Goal: Navigation & Orientation: Find specific page/section

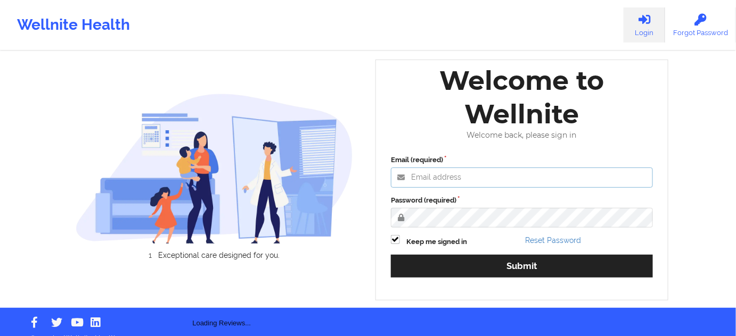
type input "[PERSON_NAME][EMAIL_ADDRESS][PERSON_NAME][DOMAIN_NAME]"
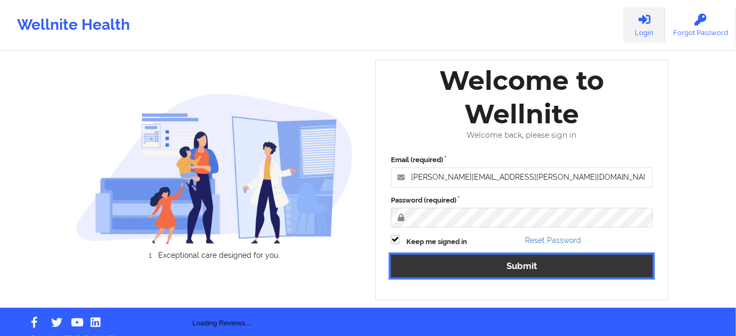
click at [458, 265] on button "Submit" at bounding box center [522, 266] width 262 height 23
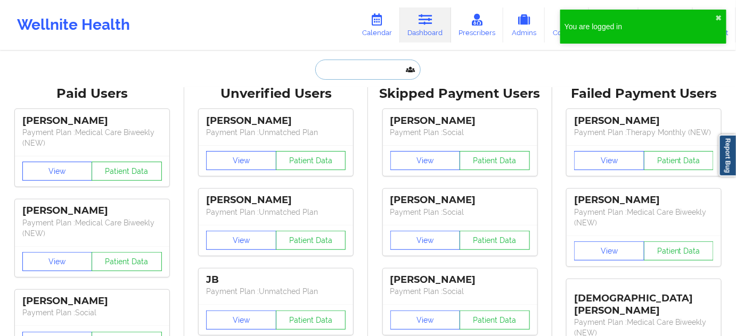
click at [366, 75] on input "text" at bounding box center [367, 70] width 105 height 20
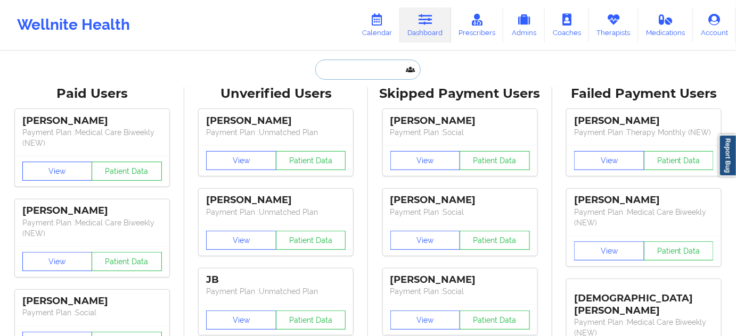
paste input "[EMAIL_ADDRESS][DOMAIN_NAME]"
type input "[EMAIL_ADDRESS][DOMAIN_NAME]"
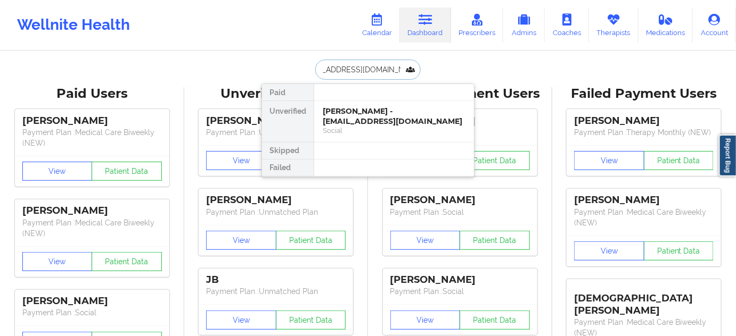
click at [362, 111] on div "[PERSON_NAME] - [EMAIL_ADDRESS][DOMAIN_NAME]" at bounding box center [394, 116] width 143 height 20
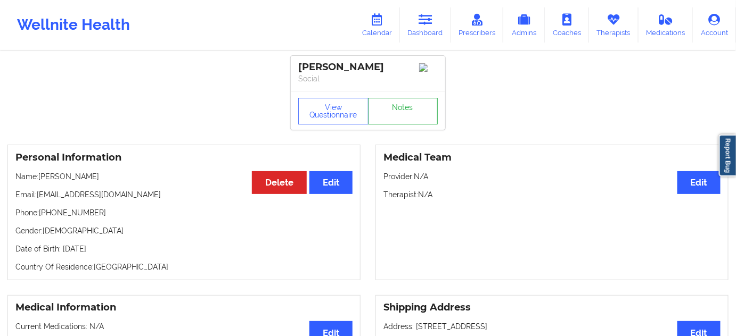
click at [417, 103] on link "Notes" at bounding box center [403, 111] width 70 height 27
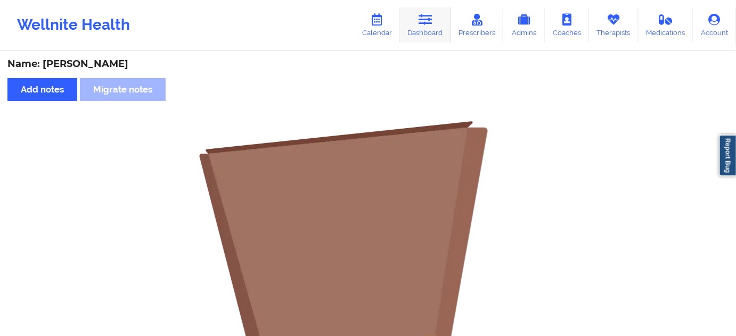
click at [416, 27] on link "Dashboard" at bounding box center [425, 24] width 51 height 35
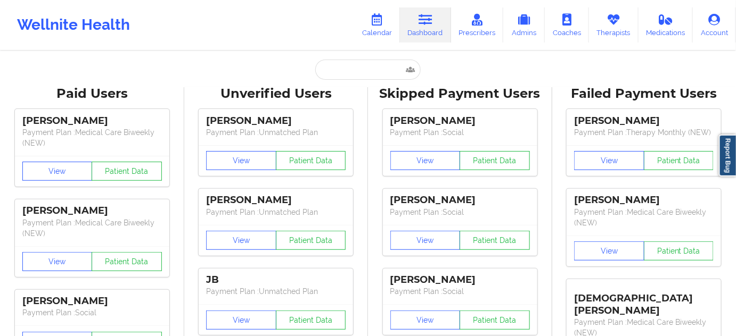
click at [367, 70] on input "text" at bounding box center [367, 70] width 105 height 20
paste input "[PERSON_NAME]"
type input "[PERSON_NAME]"
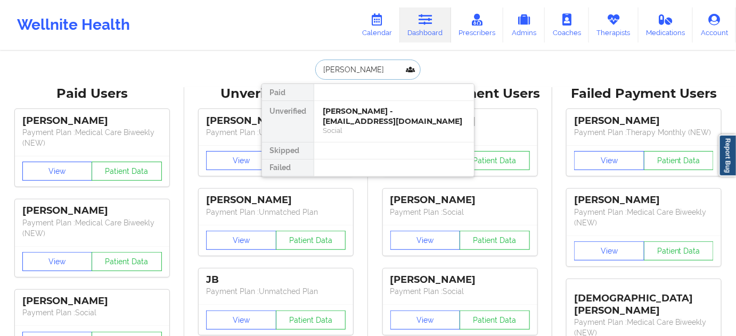
click at [334, 126] on div "Social" at bounding box center [394, 130] width 143 height 9
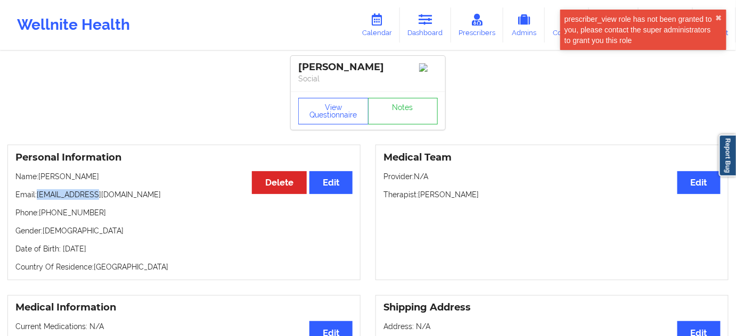
drag, startPoint x: 37, startPoint y: 197, endPoint x: 130, endPoint y: 195, distance: 93.2
click at [130, 195] on p "Email: [EMAIL_ADDRESS][DOMAIN_NAME]" at bounding box center [183, 194] width 337 height 11
copy p "[EMAIL_ADDRESS][DOMAIN_NAME]"
click at [314, 62] on div "[PERSON_NAME]" at bounding box center [367, 67] width 139 height 12
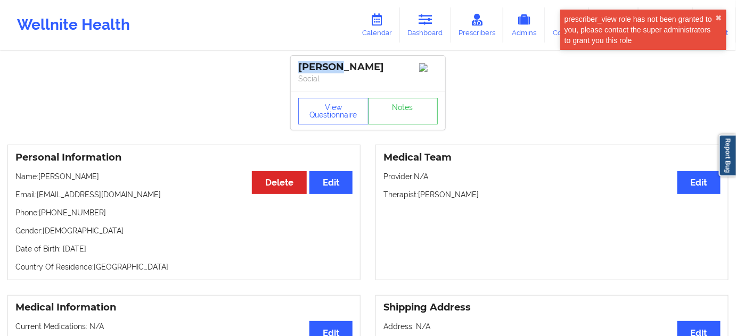
copy div "[PERSON_NAME]"
click at [349, 70] on div "[PERSON_NAME]" at bounding box center [367, 67] width 139 height 12
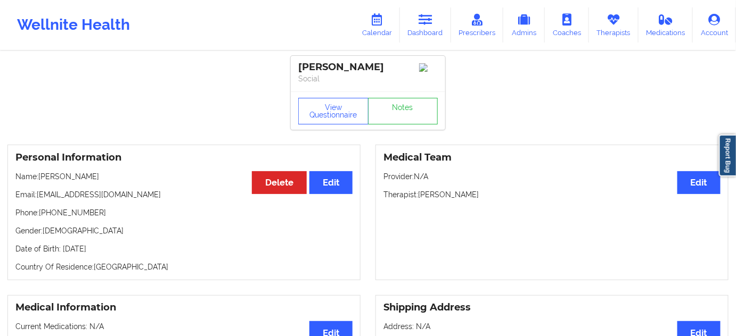
click at [349, 70] on div "[PERSON_NAME]" at bounding box center [367, 67] width 139 height 12
copy div "[PERSON_NAME]"
drag, startPoint x: 38, startPoint y: 197, endPoint x: 101, endPoint y: 192, distance: 62.5
click at [101, 192] on div "Personal Information Edit Delete Name: [PERSON_NAME] Email: [EMAIL_ADDRESS][DOM…" at bounding box center [183, 213] width 353 height 136
copy p "[EMAIL_ADDRESS][DOMAIN_NAME]"
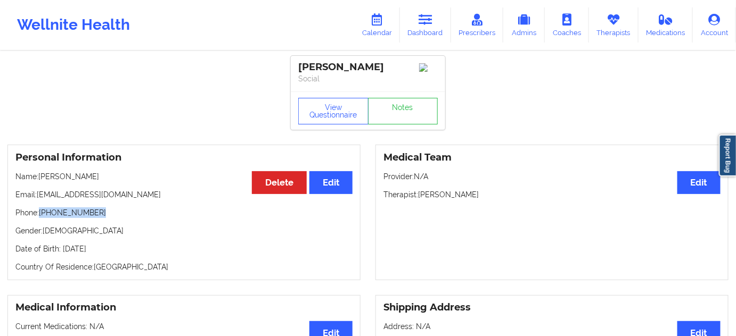
drag, startPoint x: 41, startPoint y: 214, endPoint x: 98, endPoint y: 212, distance: 57.0
click at [97, 212] on p "Phone: [PHONE_NUMBER]" at bounding box center [183, 213] width 337 height 11
copy p "[PHONE_NUMBER]"
click at [418, 29] on link "Dashboard" at bounding box center [425, 24] width 51 height 35
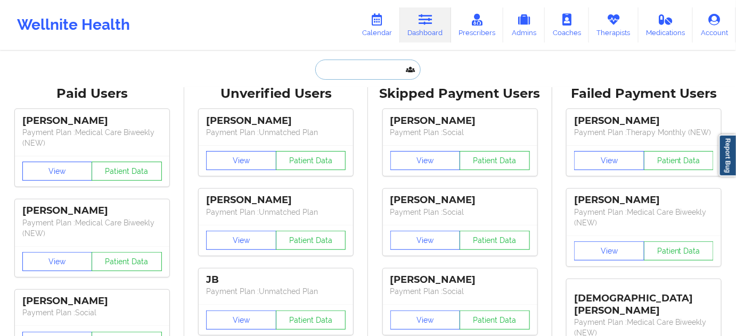
click at [370, 72] on input "text" at bounding box center [367, 70] width 105 height 20
paste input "[PERSON_NAME]"
type input "[PERSON_NAME]"
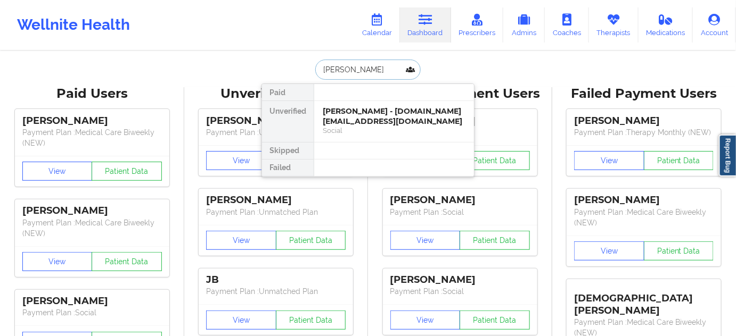
click at [359, 113] on div "[PERSON_NAME] - [DOMAIN_NAME][EMAIL_ADDRESS][DOMAIN_NAME]" at bounding box center [394, 116] width 143 height 20
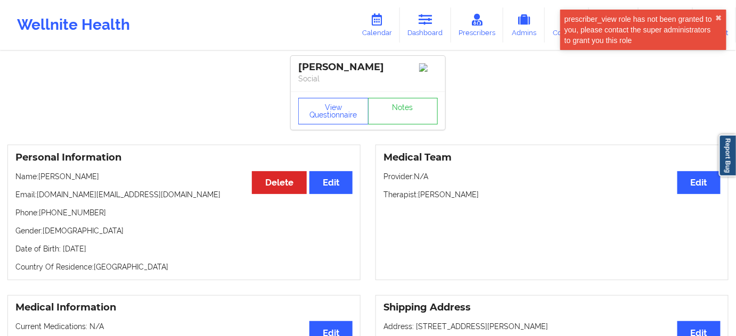
click at [328, 68] on div "[PERSON_NAME]" at bounding box center [367, 67] width 139 height 12
click at [366, 66] on div "[PERSON_NAME]" at bounding box center [367, 67] width 139 height 12
copy div "Mhlanga"
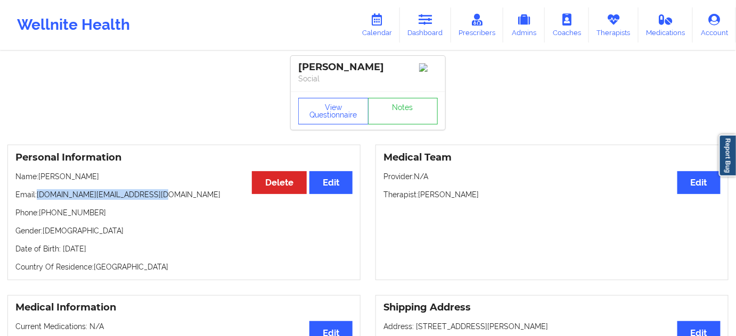
drag, startPoint x: 37, startPoint y: 197, endPoint x: 166, endPoint y: 200, distance: 128.8
click at [166, 200] on p "Email: [DOMAIN_NAME][EMAIL_ADDRESS][DOMAIN_NAME]" at bounding box center [183, 194] width 337 height 11
copy p "[DOMAIN_NAME][EMAIL_ADDRESS][DOMAIN_NAME]"
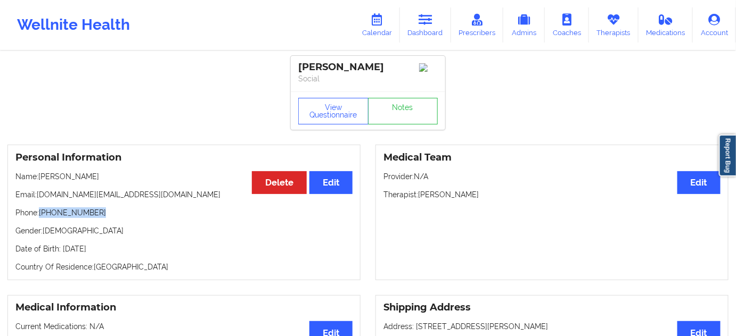
drag, startPoint x: 41, startPoint y: 218, endPoint x: 117, endPoint y: 219, distance: 76.1
click at [117, 218] on p "Phone: [PHONE_NUMBER]" at bounding box center [183, 213] width 337 height 11
copy p "[PHONE_NUMBER]"
click at [430, 36] on link "Dashboard" at bounding box center [425, 24] width 51 height 35
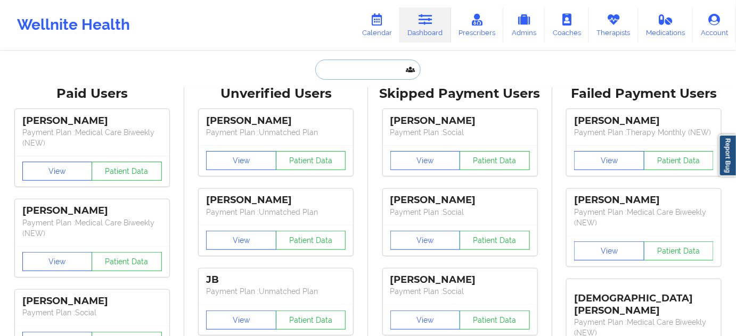
click at [369, 75] on input "text" at bounding box center [367, 70] width 105 height 20
paste input "[DOMAIN_NAME][EMAIL_ADDRESS][DOMAIN_NAME]"
type input "[DOMAIN_NAME][EMAIL_ADDRESS][DOMAIN_NAME]"
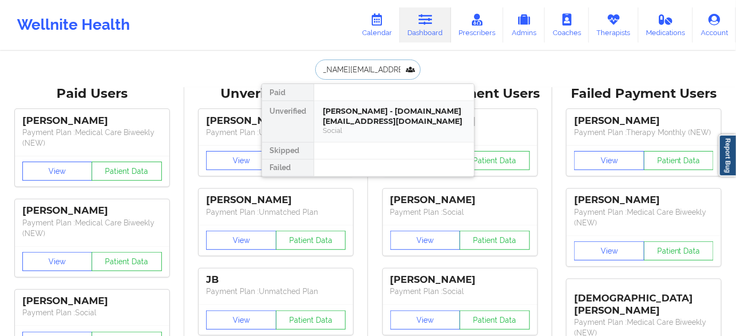
click at [376, 120] on div "[PERSON_NAME] - [DOMAIN_NAME][EMAIL_ADDRESS][DOMAIN_NAME]" at bounding box center [394, 116] width 143 height 20
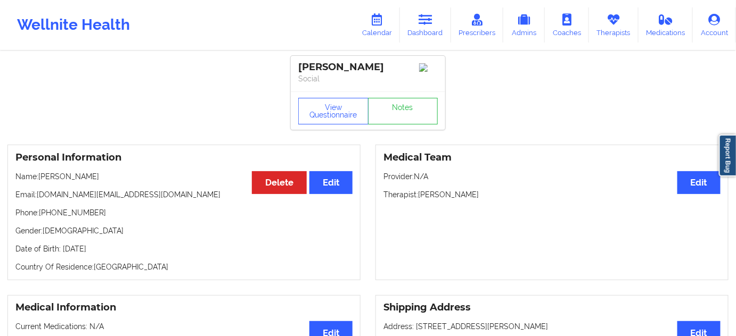
drag, startPoint x: 396, startPoint y: 65, endPoint x: 298, endPoint y: 67, distance: 98.5
click at [298, 67] on div "[PERSON_NAME]" at bounding box center [367, 67] width 139 height 12
copy div "[PERSON_NAME]"
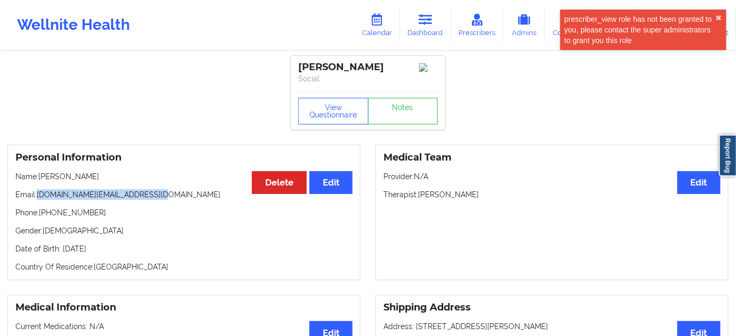
drag, startPoint x: 39, startPoint y: 195, endPoint x: 177, endPoint y: 195, distance: 138.4
click at [177, 195] on p "Email: [DOMAIN_NAME][EMAIL_ADDRESS][DOMAIN_NAME]" at bounding box center [183, 194] width 337 height 11
copy p "[DOMAIN_NAME][EMAIL_ADDRESS][DOMAIN_NAME]"
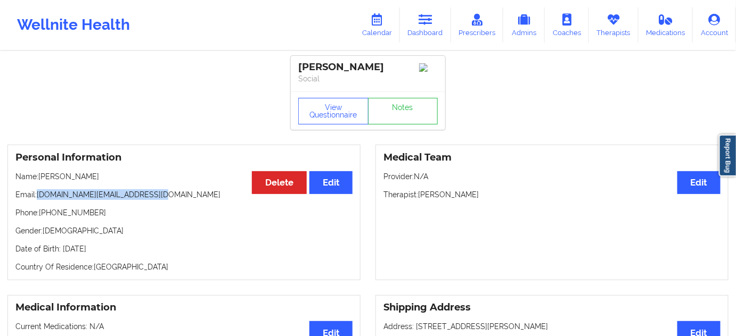
drag, startPoint x: 419, startPoint y: 199, endPoint x: 501, endPoint y: 189, distance: 82.0
click at [498, 193] on p "Therapist: [PERSON_NAME]" at bounding box center [551, 194] width 337 height 11
click at [420, 23] on icon at bounding box center [425, 20] width 14 height 12
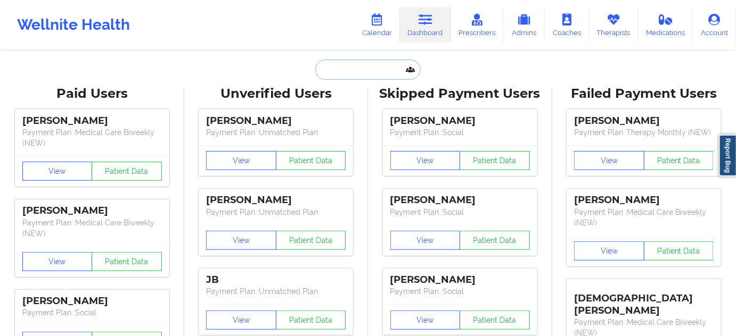
click at [348, 72] on input "text" at bounding box center [367, 70] width 105 height 20
paste input "[EMAIL_ADDRESS][DOMAIN_NAME]"
type input "[EMAIL_ADDRESS][DOMAIN_NAME]"
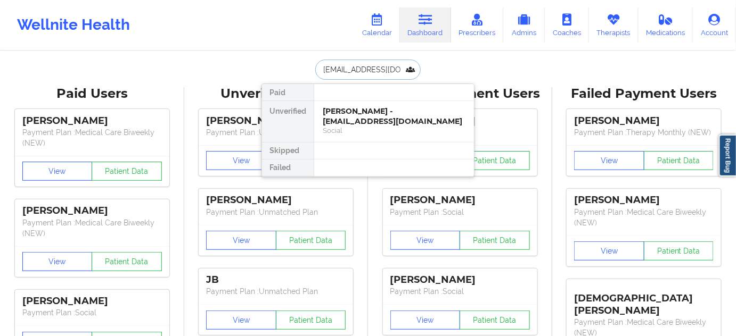
click at [352, 113] on div "[PERSON_NAME] - [EMAIL_ADDRESS][DOMAIN_NAME]" at bounding box center [394, 116] width 143 height 20
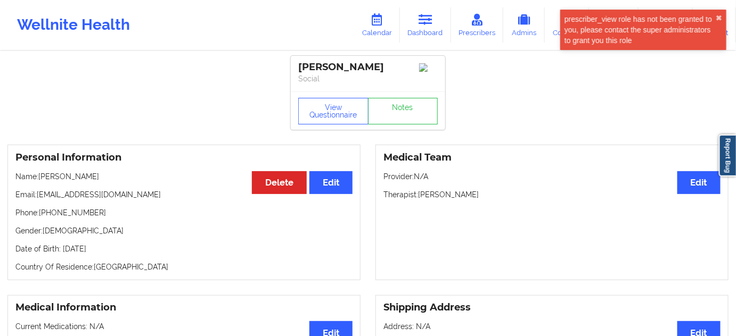
drag, startPoint x: 378, startPoint y: 65, endPoint x: 295, endPoint y: 68, distance: 83.1
click at [295, 68] on div "[PERSON_NAME] Social" at bounding box center [368, 74] width 154 height 36
drag, startPoint x: 39, startPoint y: 197, endPoint x: 108, endPoint y: 195, distance: 69.2
click at [107, 194] on p "Email: [EMAIL_ADDRESS][DOMAIN_NAME]" at bounding box center [183, 194] width 337 height 11
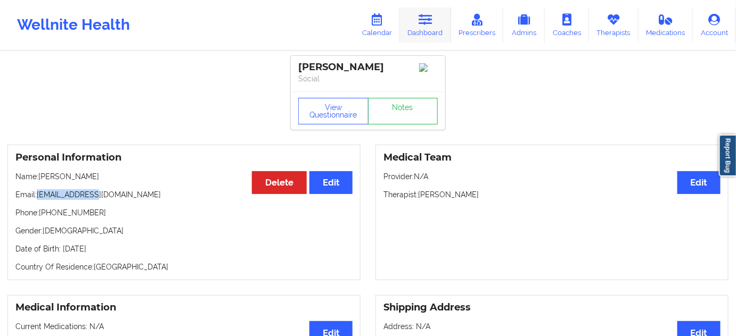
click at [422, 23] on icon at bounding box center [425, 20] width 14 height 12
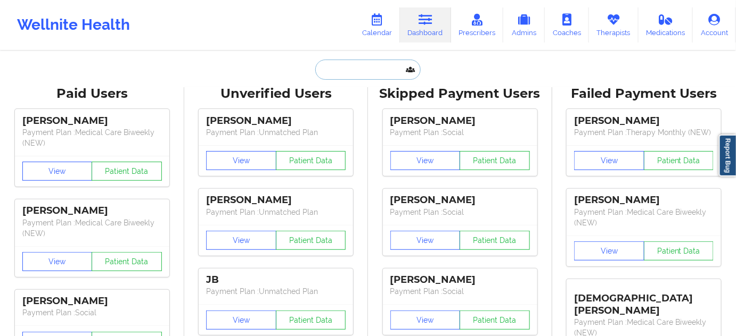
click at [363, 66] on input "text" at bounding box center [367, 70] width 105 height 20
paste input "[EMAIL_ADDRESS][DOMAIN_NAME]"
type input "[EMAIL_ADDRESS][DOMAIN_NAME]"
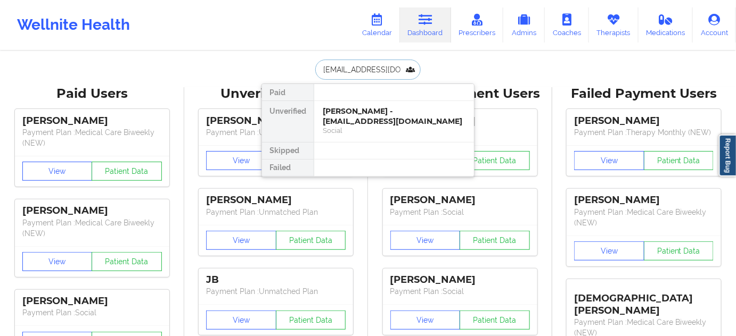
click at [358, 112] on div "[PERSON_NAME] - [EMAIL_ADDRESS][DOMAIN_NAME]" at bounding box center [394, 116] width 143 height 20
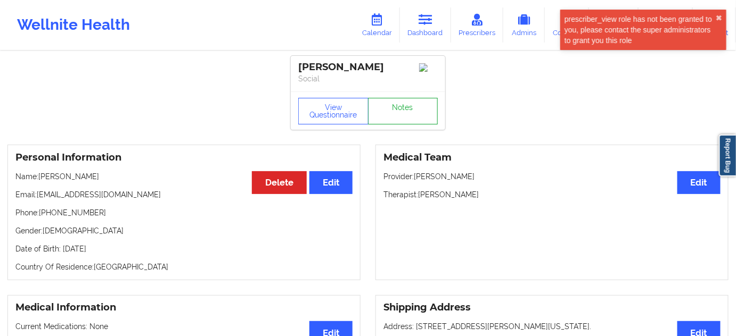
click at [393, 116] on link "Notes" at bounding box center [403, 111] width 70 height 27
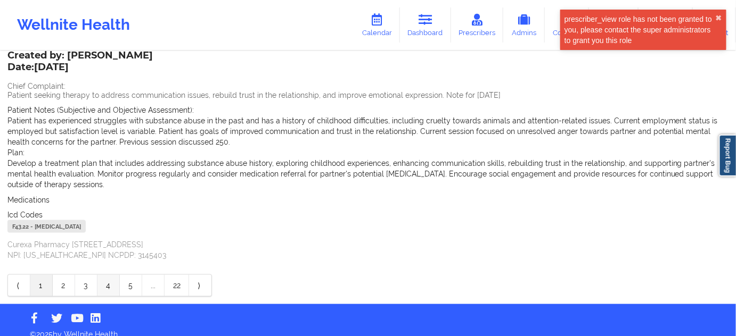
click at [106, 275] on link "4" at bounding box center [108, 285] width 22 height 21
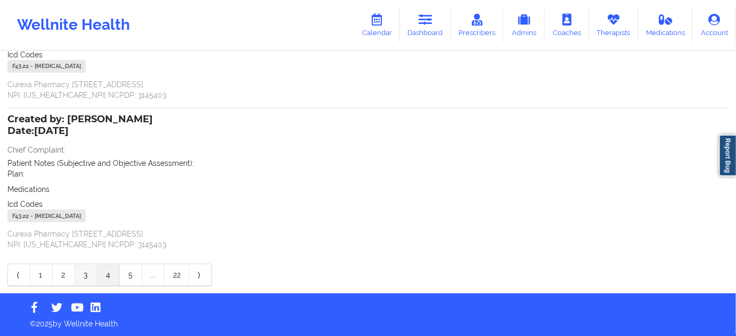
click at [86, 271] on link "3" at bounding box center [86, 275] width 22 height 21
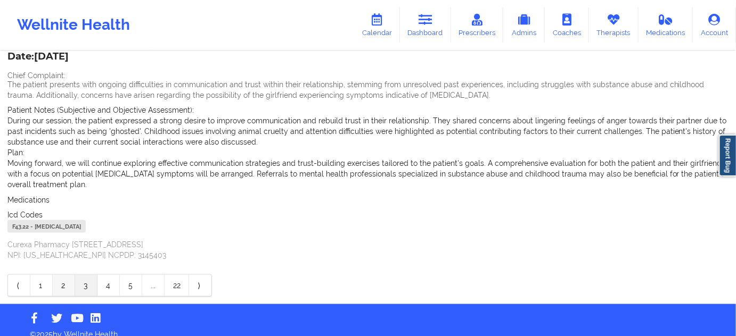
click at [67, 278] on link "2" at bounding box center [64, 285] width 22 height 21
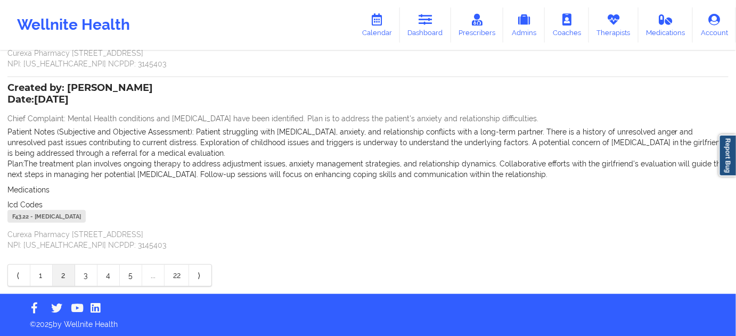
scroll to position [185, 0]
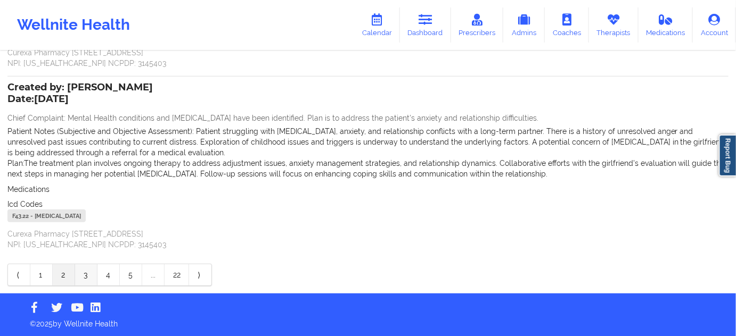
click at [88, 278] on link "3" at bounding box center [86, 275] width 22 height 21
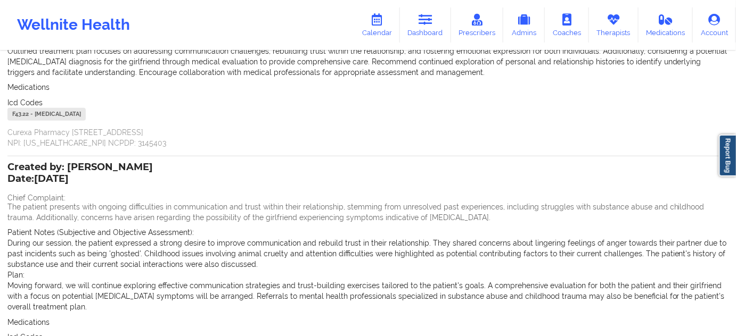
scroll to position [66, 0]
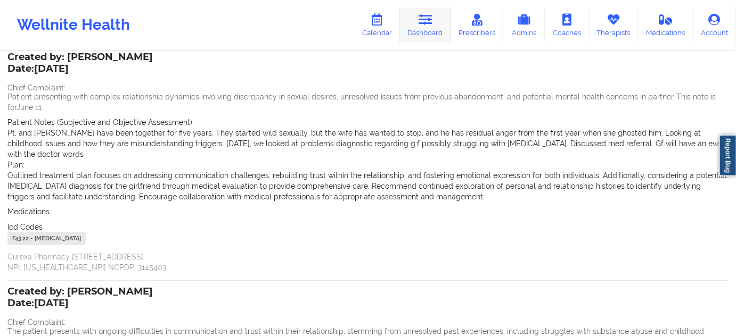
click at [426, 32] on link "Dashboard" at bounding box center [425, 24] width 51 height 35
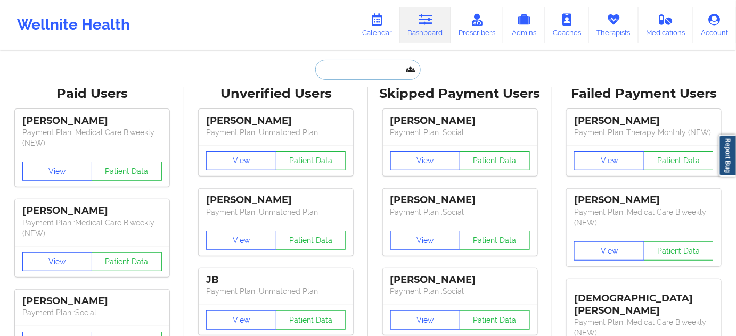
click at [356, 69] on input "text" at bounding box center [367, 70] width 105 height 20
paste input "[EMAIL_ADDRESS][DOMAIN_NAME]"
type input "[EMAIL_ADDRESS][DOMAIN_NAME]"
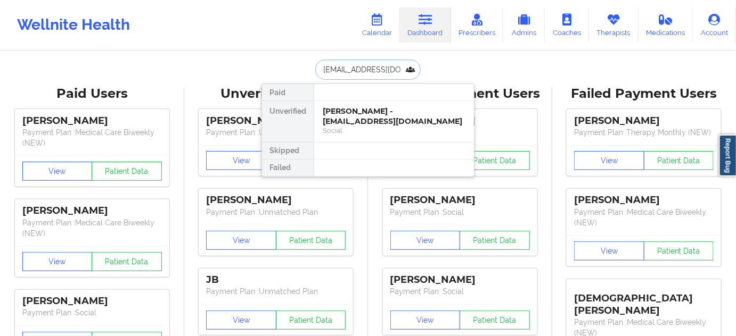
click at [356, 117] on div "[PERSON_NAME] - [EMAIL_ADDRESS][DOMAIN_NAME]" at bounding box center [394, 116] width 143 height 20
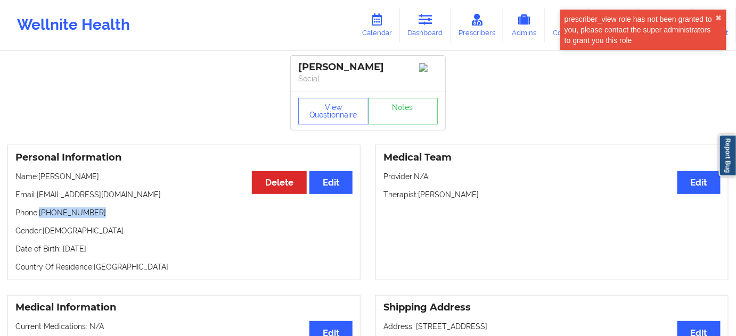
drag, startPoint x: 45, startPoint y: 215, endPoint x: 128, endPoint y: 217, distance: 83.1
click at [128, 217] on p "Phone: [PHONE_NUMBER]" at bounding box center [183, 213] width 337 height 11
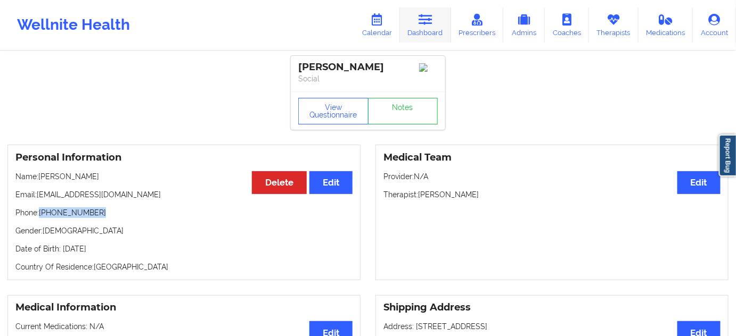
click at [420, 23] on icon at bounding box center [425, 20] width 14 height 12
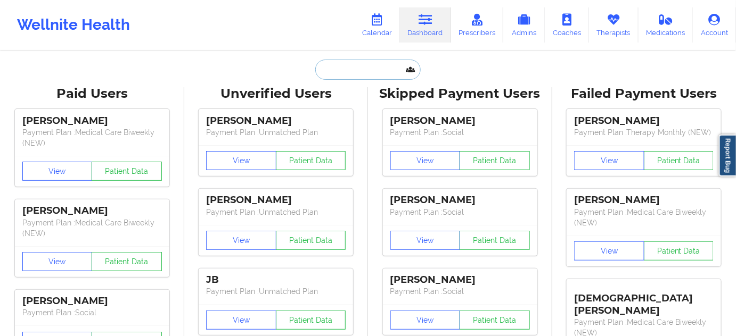
click at [386, 72] on input "text" at bounding box center [367, 70] width 105 height 20
paste input "[EMAIL_ADDRESS][DOMAIN_NAME]"
type input "[EMAIL_ADDRESS][DOMAIN_NAME]"
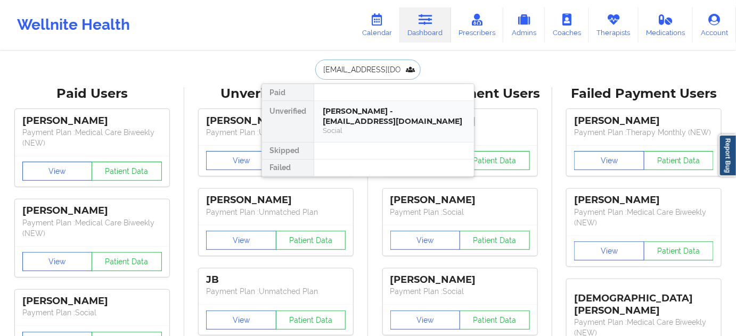
click at [367, 114] on div "[PERSON_NAME] - [EMAIL_ADDRESS][DOMAIN_NAME]" at bounding box center [394, 116] width 143 height 20
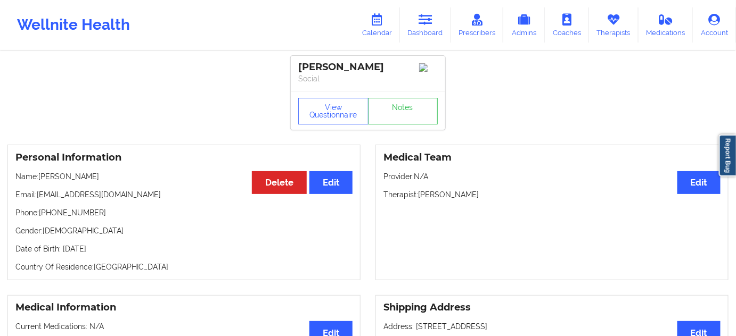
click at [318, 60] on div "[PERSON_NAME] Social" at bounding box center [368, 74] width 154 height 36
click at [361, 71] on div "[PERSON_NAME]" at bounding box center [367, 67] width 139 height 12
drag, startPoint x: 39, startPoint y: 196, endPoint x: 128, endPoint y: 195, distance: 88.9
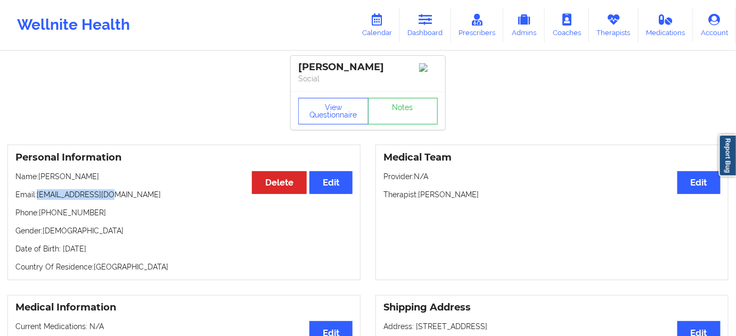
click at [128, 195] on p "Email: [EMAIL_ADDRESS][DOMAIN_NAME]" at bounding box center [183, 194] width 337 height 11
drag, startPoint x: 41, startPoint y: 216, endPoint x: 123, endPoint y: 210, distance: 82.7
click at [115, 212] on p "Phone: [PHONE_NUMBER]" at bounding box center [183, 213] width 337 height 11
click at [426, 30] on link "Dashboard" at bounding box center [425, 24] width 51 height 35
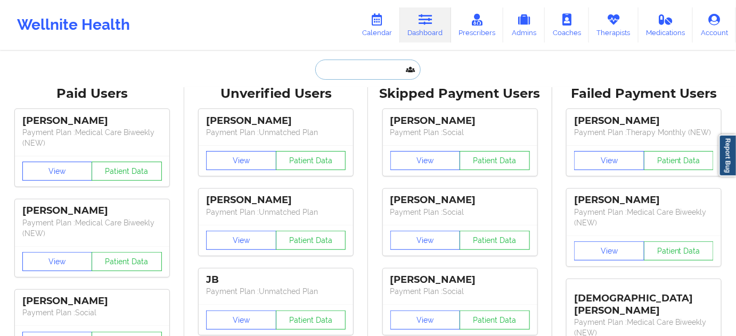
click at [369, 67] on input "text" at bounding box center [367, 70] width 105 height 20
paste input "[EMAIL_ADDRESS][DOMAIN_NAME]"
type input "[EMAIL_ADDRESS][DOMAIN_NAME]"
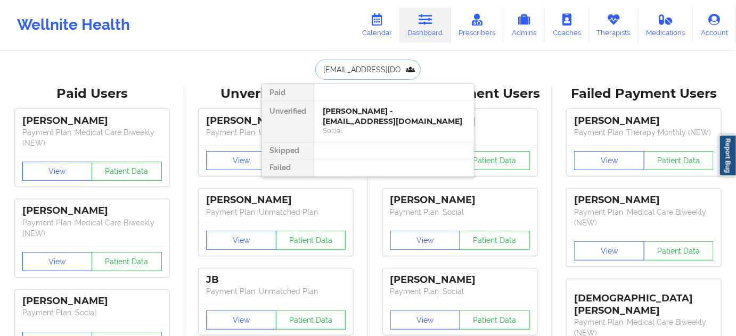
click at [361, 110] on div "[PERSON_NAME] - [EMAIL_ADDRESS][DOMAIN_NAME]" at bounding box center [394, 116] width 143 height 20
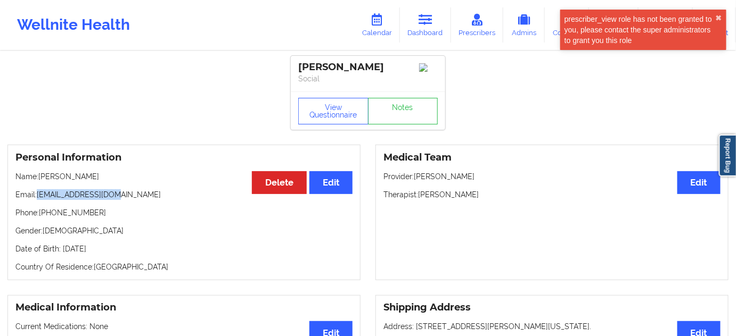
drag, startPoint x: 38, startPoint y: 197, endPoint x: 120, endPoint y: 197, distance: 81.4
click at [120, 197] on p "Email: [EMAIL_ADDRESS][DOMAIN_NAME]" at bounding box center [183, 194] width 337 height 11
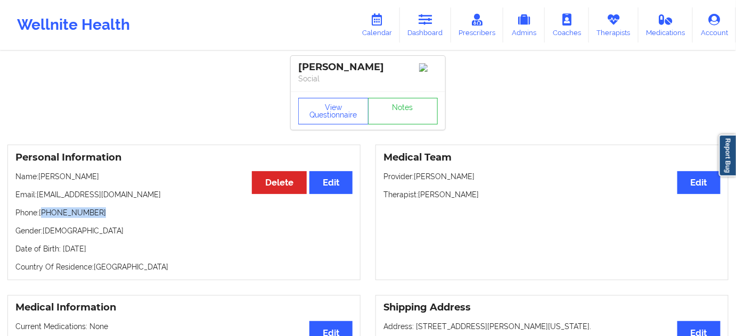
drag, startPoint x: 44, startPoint y: 213, endPoint x: 118, endPoint y: 221, distance: 74.4
click at [109, 218] on p "Phone: [PHONE_NUMBER]" at bounding box center [183, 213] width 337 height 11
drag, startPoint x: 39, startPoint y: 197, endPoint x: 137, endPoint y: 196, distance: 98.5
click at [136, 195] on p "Email: [EMAIL_ADDRESS][DOMAIN_NAME]" at bounding box center [183, 194] width 337 height 11
click at [324, 61] on div "[PERSON_NAME]" at bounding box center [367, 67] width 139 height 12
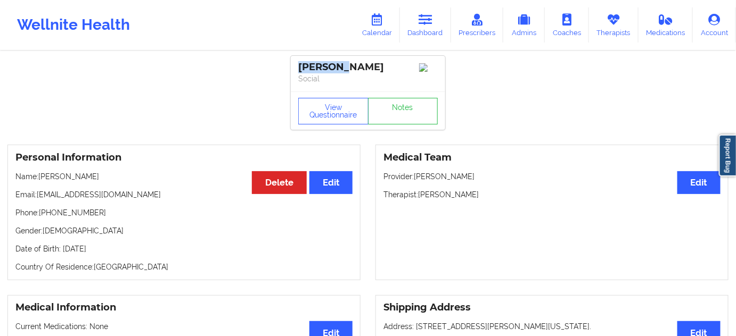
click at [324, 61] on div "[PERSON_NAME]" at bounding box center [367, 67] width 139 height 12
click at [363, 72] on div "[PERSON_NAME]" at bounding box center [367, 67] width 139 height 12
drag, startPoint x: 38, startPoint y: 196, endPoint x: 149, endPoint y: 196, distance: 111.2
click at [129, 196] on p "Email: [EMAIL_ADDRESS][DOMAIN_NAME]" at bounding box center [183, 194] width 337 height 11
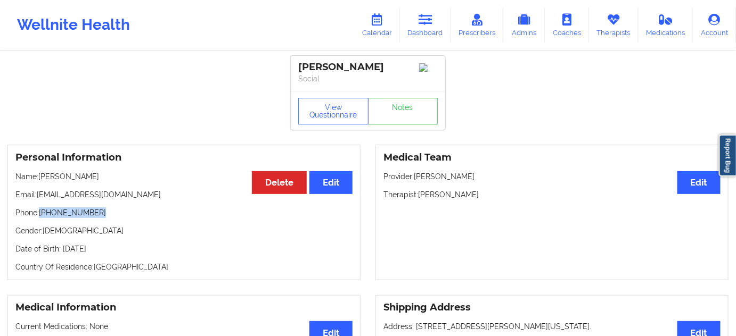
drag, startPoint x: 41, startPoint y: 214, endPoint x: 108, endPoint y: 212, distance: 66.5
click at [108, 212] on p "Phone: [PHONE_NUMBER]" at bounding box center [183, 213] width 337 height 11
drag, startPoint x: 401, startPoint y: 68, endPoint x: 295, endPoint y: 62, distance: 106.6
click at [295, 62] on div "[PERSON_NAME] Social" at bounding box center [368, 74] width 154 height 36
drag, startPoint x: 420, startPoint y: 199, endPoint x: 494, endPoint y: 192, distance: 74.4
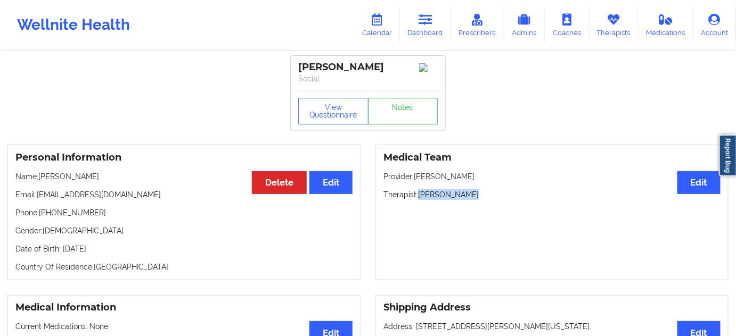
click at [489, 200] on p "Therapist: [PERSON_NAME]" at bounding box center [551, 194] width 337 height 11
drag, startPoint x: 38, startPoint y: 197, endPoint x: 273, endPoint y: 137, distance: 242.3
click at [136, 200] on p "Email: [EMAIL_ADDRESS][DOMAIN_NAME]" at bounding box center [183, 194] width 337 height 11
click at [430, 29] on link "Dashboard" at bounding box center [425, 24] width 51 height 35
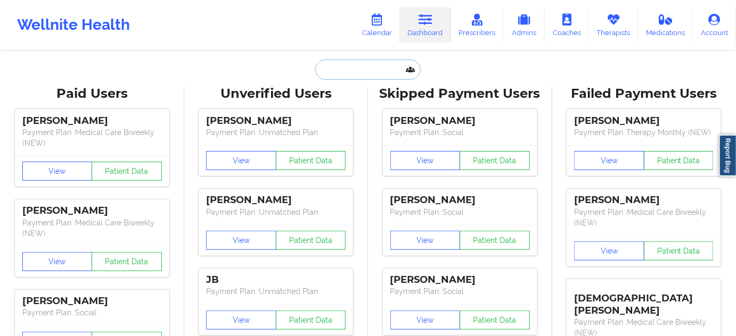
click at [336, 72] on input "text" at bounding box center [367, 70] width 105 height 20
paste input "[EMAIL_ADDRESS][DOMAIN_NAME]"
type input "[EMAIL_ADDRESS][DOMAIN_NAME]"
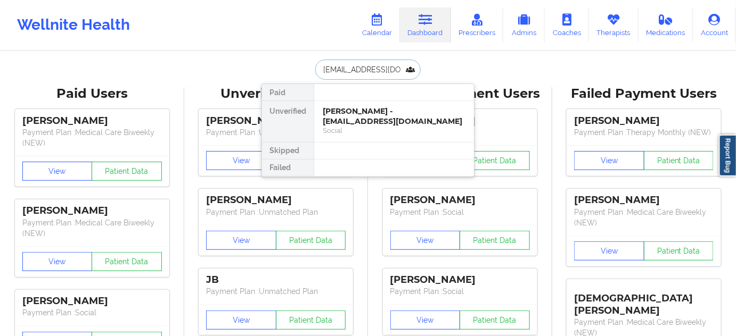
click at [343, 124] on div "[PERSON_NAME] - [EMAIL_ADDRESS][DOMAIN_NAME]" at bounding box center [394, 116] width 143 height 20
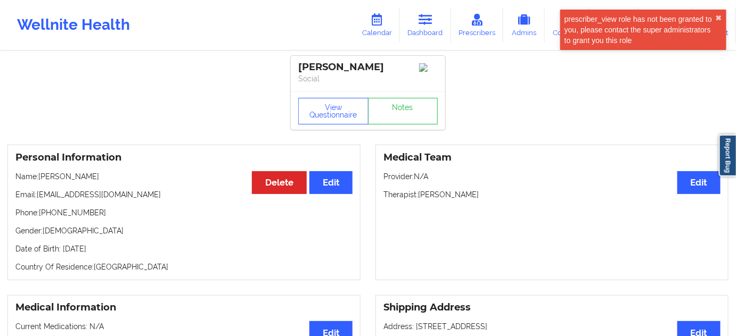
drag, startPoint x: 293, startPoint y: 68, endPoint x: 392, endPoint y: 61, distance: 98.7
click at [391, 61] on div "[PERSON_NAME] Social" at bounding box center [368, 74] width 154 height 36
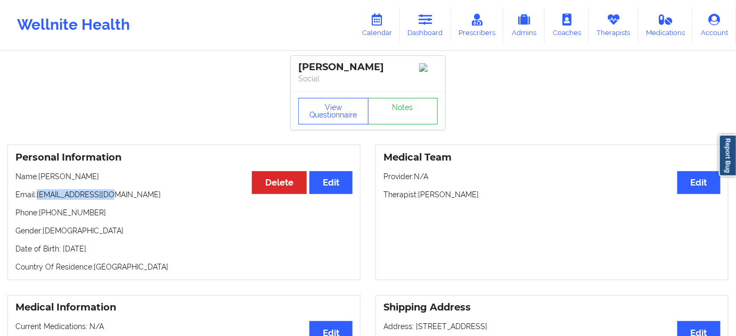
drag, startPoint x: 37, startPoint y: 195, endPoint x: 228, endPoint y: 139, distance: 199.2
click at [132, 190] on div "Personal Information Edit Delete Name: [PERSON_NAME] Email: [EMAIL_ADDRESS][DOM…" at bounding box center [183, 213] width 353 height 136
drag, startPoint x: 418, startPoint y: 197, endPoint x: 498, endPoint y: 177, distance: 82.5
click at [490, 191] on div "Medical Team Edit Provider: N/A Therapist: [PERSON_NAME]" at bounding box center [551, 213] width 353 height 136
click at [424, 26] on link "Dashboard" at bounding box center [425, 24] width 51 height 35
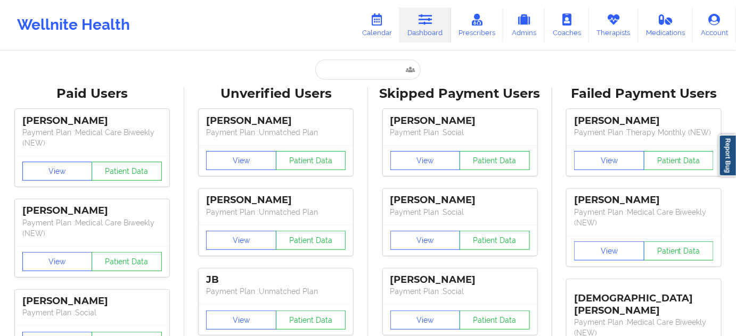
click at [367, 71] on input "text" at bounding box center [367, 70] width 105 height 20
paste input "[EMAIL_ADDRESS][DOMAIN_NAME]"
type input "[EMAIL_ADDRESS][DOMAIN_NAME]"
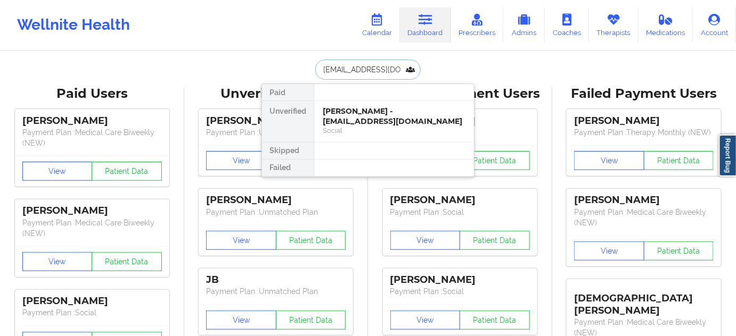
click at [352, 126] on div "Social" at bounding box center [394, 130] width 143 height 9
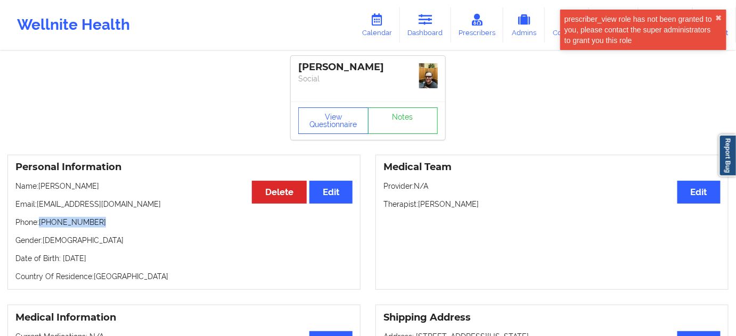
drag, startPoint x: 40, startPoint y: 222, endPoint x: 137, endPoint y: 222, distance: 96.3
click at [123, 225] on p "Phone: [PHONE_NUMBER]" at bounding box center [183, 222] width 337 height 11
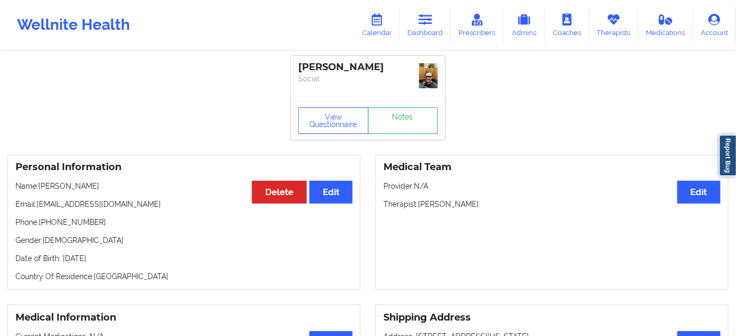
click at [313, 69] on div "[PERSON_NAME]" at bounding box center [367, 67] width 139 height 12
click at [346, 64] on div "[PERSON_NAME]" at bounding box center [367, 67] width 139 height 12
drag, startPoint x: 36, startPoint y: 202, endPoint x: 175, endPoint y: 192, distance: 138.8
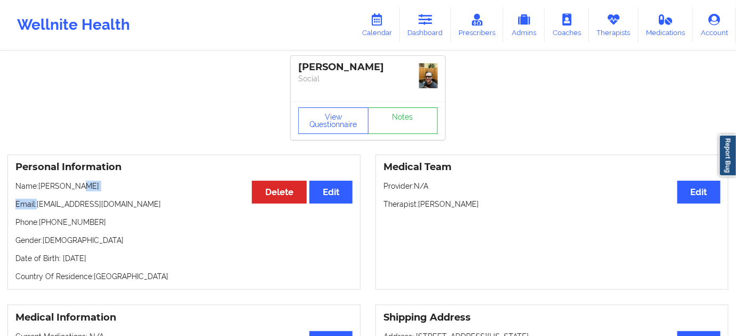
click at [171, 191] on div "Personal Information Edit Delete Name: [PERSON_NAME] Email: [PERSON_NAME][EMAIL…" at bounding box center [183, 223] width 353 height 136
click at [93, 213] on div "Personal Information Edit Delete Name: [PERSON_NAME] Email: [PERSON_NAME][EMAIL…" at bounding box center [183, 223] width 353 height 136
drag, startPoint x: 35, startPoint y: 205, endPoint x: 164, endPoint y: 200, distance: 128.9
click at [163, 200] on p "Email: [EMAIL_ADDRESS][DOMAIN_NAME]" at bounding box center [183, 204] width 337 height 11
drag, startPoint x: 41, startPoint y: 224, endPoint x: 112, endPoint y: 216, distance: 71.8
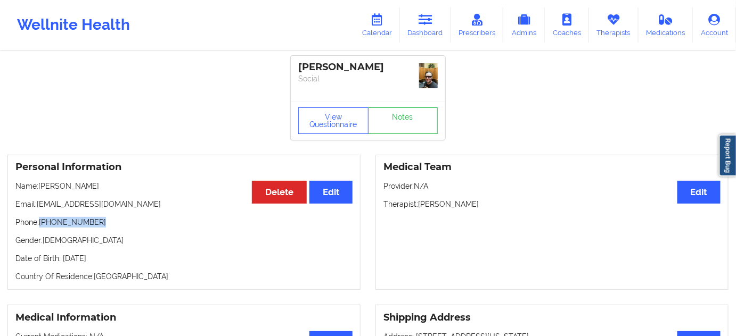
click at [112, 216] on div "Personal Information Edit Delete Name: [PERSON_NAME] Email: [PERSON_NAME][EMAIL…" at bounding box center [183, 223] width 353 height 136
drag, startPoint x: 420, startPoint y: 204, endPoint x: 488, endPoint y: 201, distance: 67.7
click at [488, 201] on p "Therapist: [PERSON_NAME]" at bounding box center [551, 204] width 337 height 11
click at [434, 34] on link "Dashboard" at bounding box center [425, 24] width 51 height 35
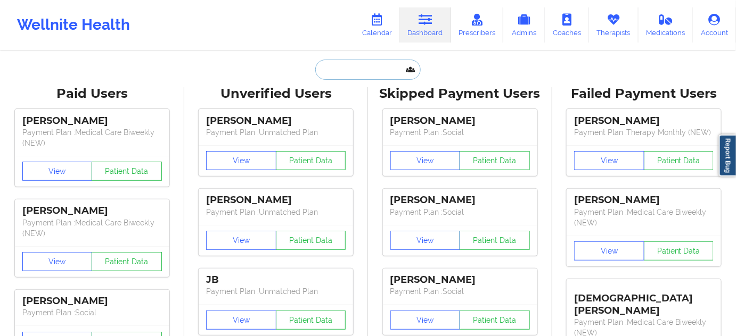
click at [381, 79] on input "text" at bounding box center [367, 70] width 105 height 20
paste input "[PERSON_NAME][EMAIL_ADDRESS][DOMAIN_NAME]"
type input "[PERSON_NAME][EMAIL_ADDRESS][DOMAIN_NAME]"
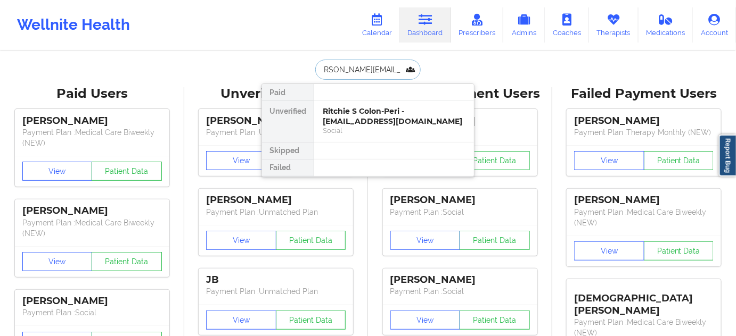
click at [361, 114] on div "Ritchie S Colon-Peri - [EMAIL_ADDRESS][DOMAIN_NAME]" at bounding box center [394, 116] width 143 height 20
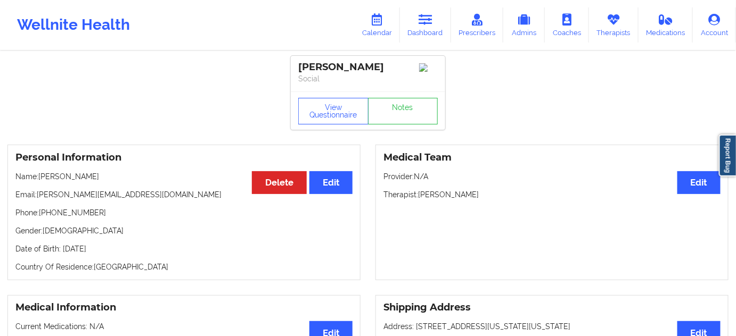
drag, startPoint x: 362, startPoint y: 63, endPoint x: 410, endPoint y: 61, distance: 47.9
click at [410, 61] on div "[PERSON_NAME]" at bounding box center [367, 67] width 139 height 12
drag, startPoint x: 39, startPoint y: 196, endPoint x: 126, endPoint y: 201, distance: 86.9
click at [126, 200] on p "Email: [PERSON_NAME][EMAIL_ADDRESS][DOMAIN_NAME]" at bounding box center [183, 194] width 337 height 11
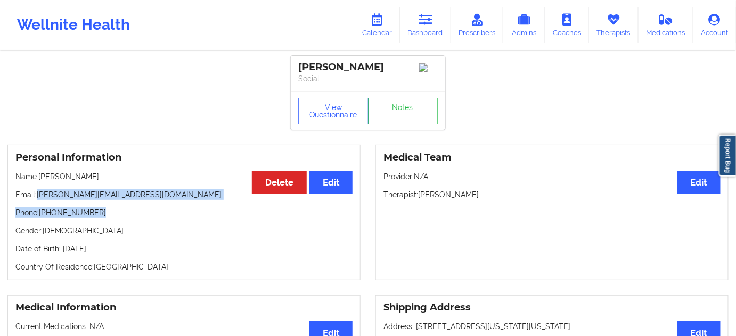
drag, startPoint x: 37, startPoint y: 197, endPoint x: 184, endPoint y: 210, distance: 146.9
click at [159, 209] on div "Personal Information Edit Delete Name: [PERSON_NAME] Email: [PERSON_NAME][EMAIL…" at bounding box center [183, 213] width 353 height 136
click at [151, 217] on p "Phone: [PHONE_NUMBER]" at bounding box center [183, 213] width 337 height 11
drag, startPoint x: 38, startPoint y: 195, endPoint x: 169, endPoint y: 193, distance: 130.9
click at [159, 192] on div "Personal Information Edit Delete Name: [PERSON_NAME] Email: [PERSON_NAME][EMAIL…" at bounding box center [183, 213] width 353 height 136
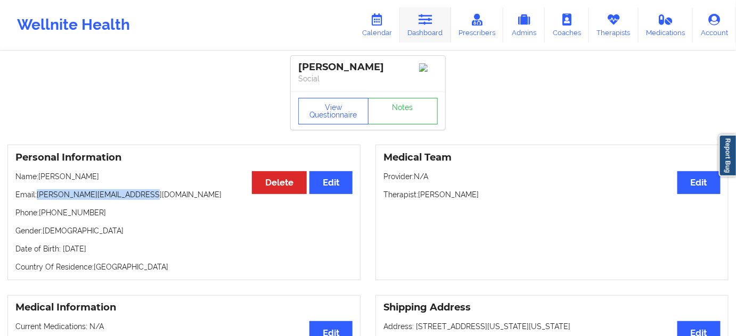
click at [418, 27] on link "Dashboard" at bounding box center [425, 24] width 51 height 35
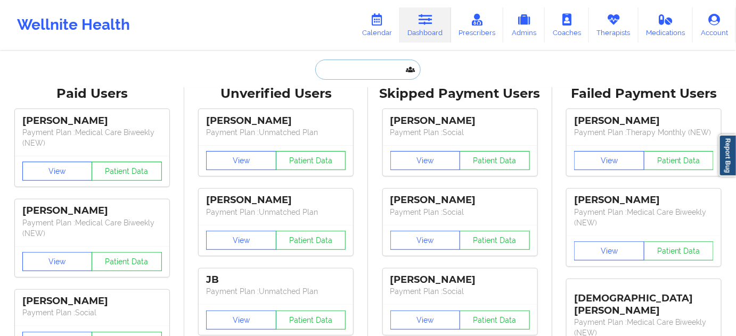
click at [345, 67] on input "text" at bounding box center [367, 70] width 105 height 20
paste input "[EMAIL_ADDRESS][DOMAIN_NAME]"
type input "[EMAIL_ADDRESS][DOMAIN_NAME]"
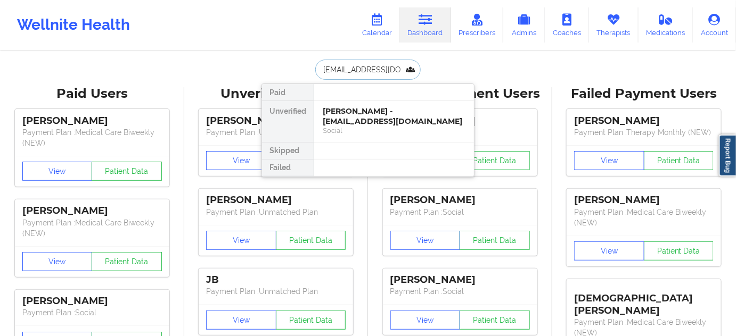
click at [349, 114] on div "[PERSON_NAME] - [EMAIL_ADDRESS][DOMAIN_NAME]" at bounding box center [394, 116] width 143 height 20
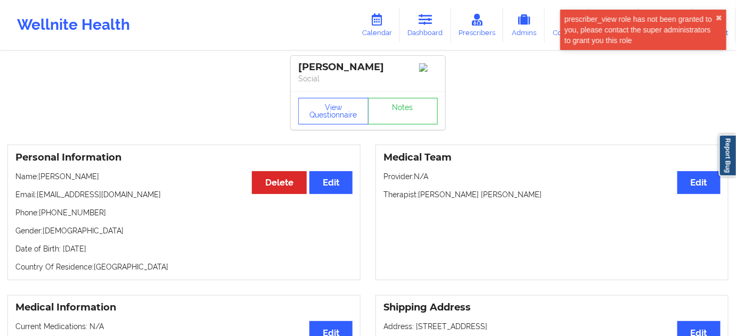
click at [307, 64] on div "[PERSON_NAME]" at bounding box center [367, 67] width 139 height 12
click at [337, 65] on div "[PERSON_NAME]" at bounding box center [367, 67] width 139 height 12
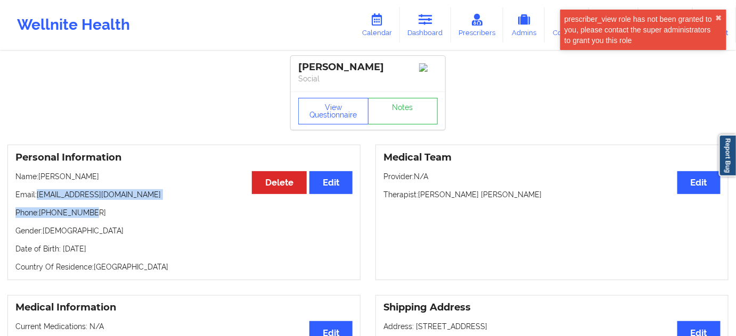
drag, startPoint x: 39, startPoint y: 196, endPoint x: 168, endPoint y: 197, distance: 128.8
click at [161, 205] on div "Personal Information Edit Delete Name: [PERSON_NAME] Email: [EMAIL_ADDRESS][DOM…" at bounding box center [183, 213] width 353 height 136
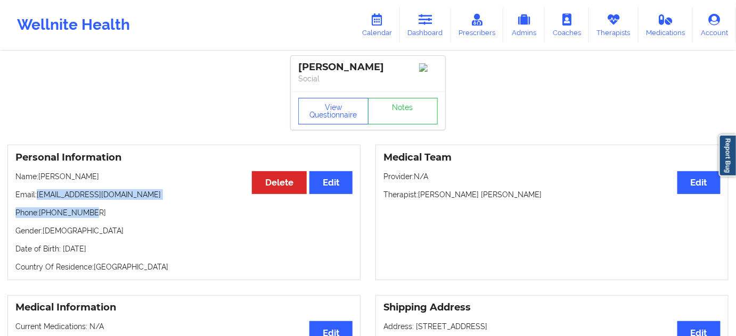
click at [58, 189] on div "Personal Information Edit Delete Name: [PERSON_NAME] Email: [EMAIL_ADDRESS][DOM…" at bounding box center [183, 213] width 353 height 136
drag, startPoint x: 38, startPoint y: 201, endPoint x: 133, endPoint y: 199, distance: 94.2
click at [132, 198] on p "Email: [EMAIL_ADDRESS][DOMAIN_NAME]" at bounding box center [183, 194] width 337 height 11
drag, startPoint x: 41, startPoint y: 217, endPoint x: 104, endPoint y: 214, distance: 63.4
click at [104, 214] on p "Phone: [PHONE_NUMBER]" at bounding box center [183, 213] width 337 height 11
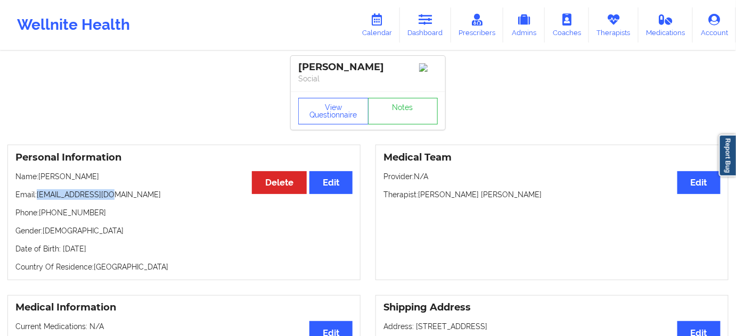
drag, startPoint x: 39, startPoint y: 199, endPoint x: 129, endPoint y: 196, distance: 90.5
click at [129, 196] on p "Email: [EMAIL_ADDRESS][DOMAIN_NAME]" at bounding box center [183, 194] width 337 height 11
drag, startPoint x: 418, startPoint y: 198, endPoint x: 522, endPoint y: 189, distance: 104.1
click at [522, 189] on div "Medical Team Edit Provider: N/A Therapist: [PERSON_NAME] [PERSON_NAME]" at bounding box center [551, 213] width 353 height 136
drag, startPoint x: 44, startPoint y: 214, endPoint x: 138, endPoint y: 217, distance: 94.2
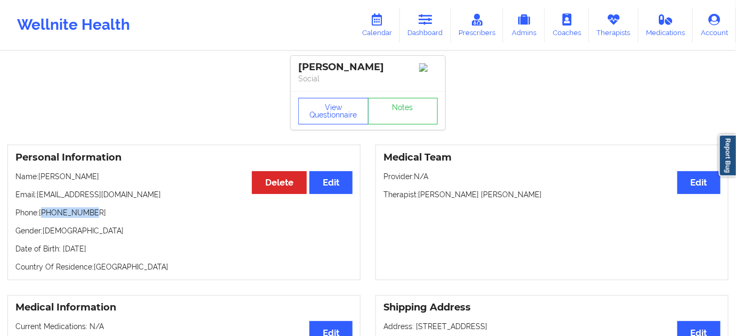
click at [132, 217] on p "Phone: [PHONE_NUMBER]" at bounding box center [183, 213] width 337 height 11
click at [442, 30] on link "Dashboard" at bounding box center [425, 24] width 51 height 35
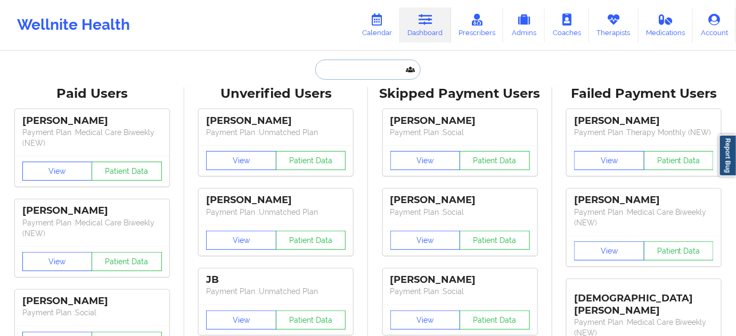
click at [377, 70] on input "text" at bounding box center [367, 70] width 105 height 20
paste input "[EMAIL_ADDRESS][DOMAIN_NAME]"
type input "[EMAIL_ADDRESS][DOMAIN_NAME]"
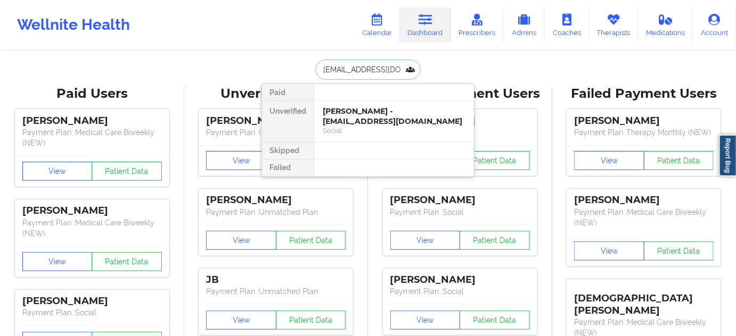
click at [354, 115] on div "[PERSON_NAME] - [EMAIL_ADDRESS][DOMAIN_NAME]" at bounding box center [394, 116] width 143 height 20
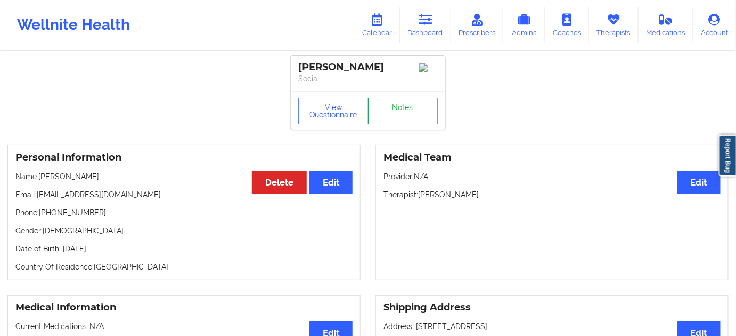
click at [411, 115] on link "Notes" at bounding box center [403, 111] width 70 height 27
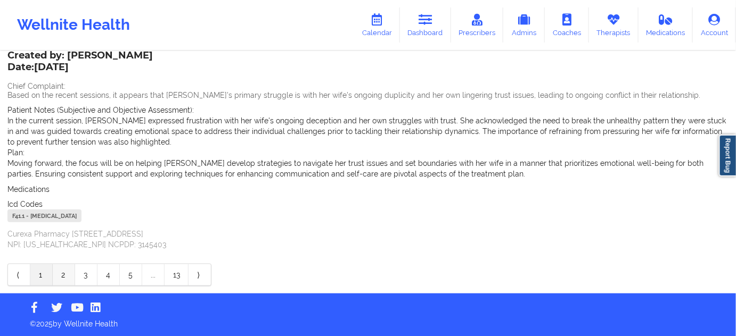
click at [66, 278] on link "2" at bounding box center [64, 275] width 22 height 21
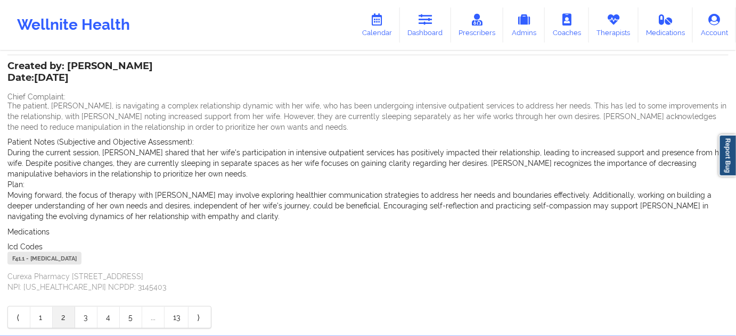
scroll to position [281, 0]
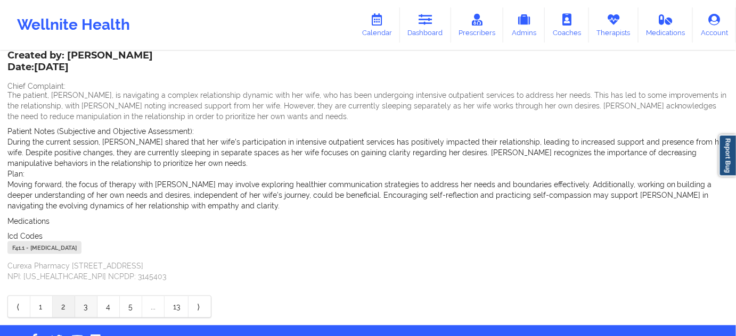
click at [92, 303] on link "3" at bounding box center [86, 306] width 22 height 21
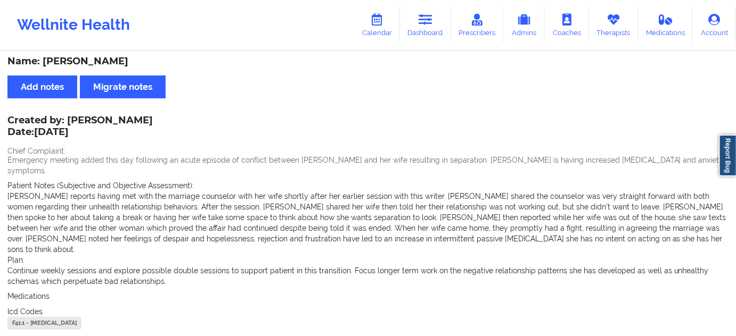
scroll to position [0, 0]
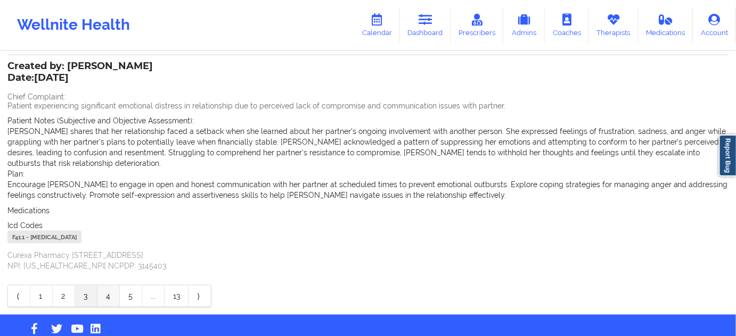
click at [110, 286] on link "4" at bounding box center [108, 296] width 22 height 21
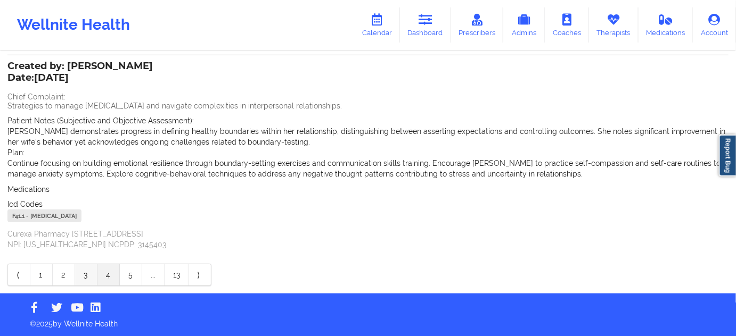
click at [88, 271] on link "3" at bounding box center [86, 275] width 22 height 21
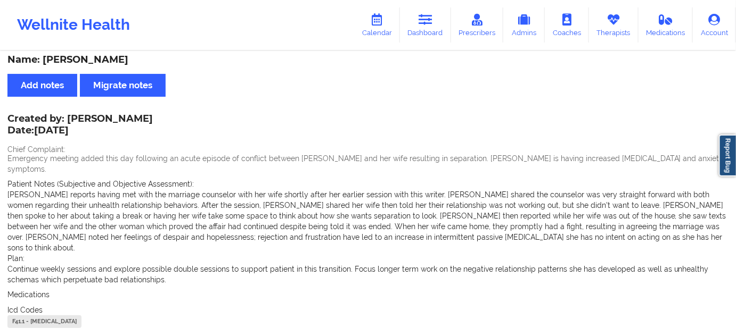
scroll to position [2, 0]
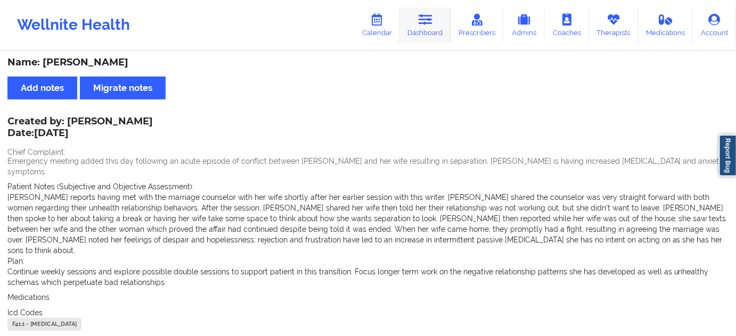
click at [428, 19] on icon at bounding box center [425, 20] width 14 height 12
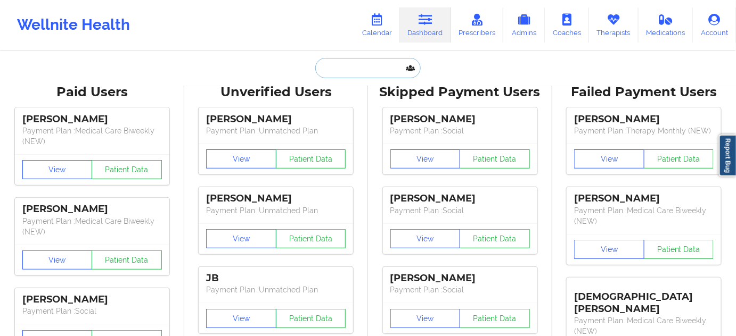
click at [369, 69] on input "text" at bounding box center [367, 68] width 105 height 20
type input "s"
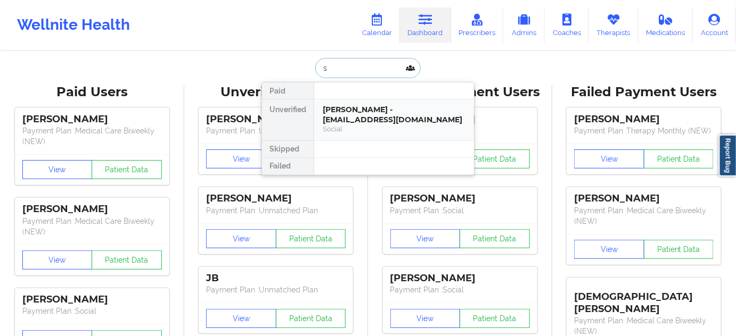
click at [361, 117] on div "[PERSON_NAME] - [EMAIL_ADDRESS][DOMAIN_NAME]" at bounding box center [394, 115] width 143 height 20
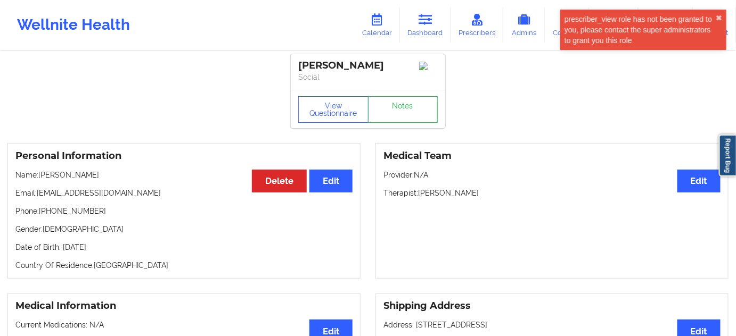
click at [328, 66] on div "[PERSON_NAME]" at bounding box center [367, 66] width 139 height 12
click at [369, 62] on div "[PERSON_NAME]" at bounding box center [367, 66] width 139 height 12
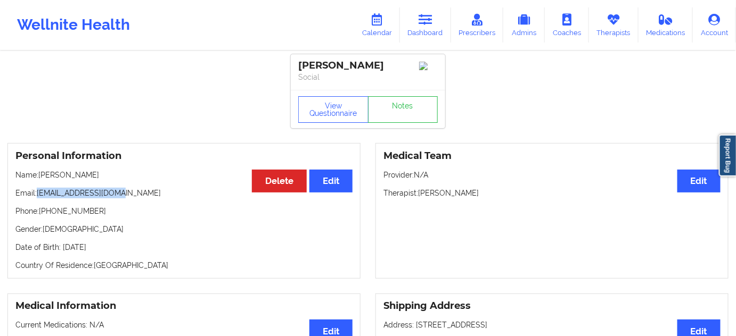
drag, startPoint x: 37, startPoint y: 194, endPoint x: 173, endPoint y: 199, distance: 136.8
click at [126, 185] on div "Personal Information Edit Delete Name: [PERSON_NAME] Email: [EMAIL_ADDRESS][DOM…" at bounding box center [183, 211] width 353 height 136
drag, startPoint x: 40, startPoint y: 215, endPoint x: 123, endPoint y: 228, distance: 84.1
click at [122, 228] on div "Personal Information Edit Delete Name: [PERSON_NAME] Email: [EMAIL_ADDRESS][DOM…" at bounding box center [183, 211] width 353 height 136
click at [88, 222] on div "Personal Information Edit Delete Name: [PERSON_NAME] Email: [EMAIL_ADDRESS][DOM…" at bounding box center [183, 211] width 353 height 136
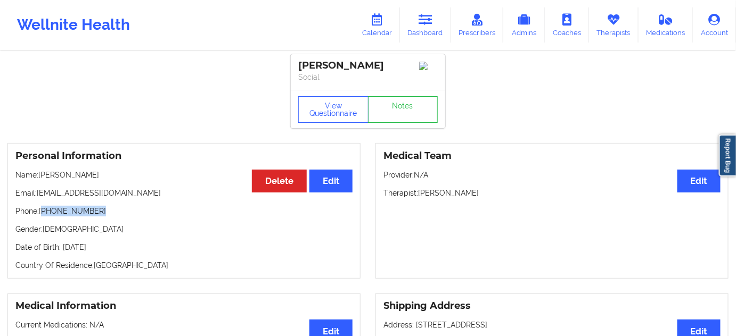
drag, startPoint x: 43, startPoint y: 214, endPoint x: 126, endPoint y: 218, distance: 83.6
click at [125, 217] on p "Phone: [PHONE_NUMBER]" at bounding box center [183, 211] width 337 height 11
drag, startPoint x: 419, startPoint y: 195, endPoint x: 485, endPoint y: 195, distance: 66.0
click at [485, 195] on p "Therapist: [PERSON_NAME]" at bounding box center [551, 193] width 337 height 11
drag, startPoint x: 38, startPoint y: 197, endPoint x: 178, endPoint y: 187, distance: 140.3
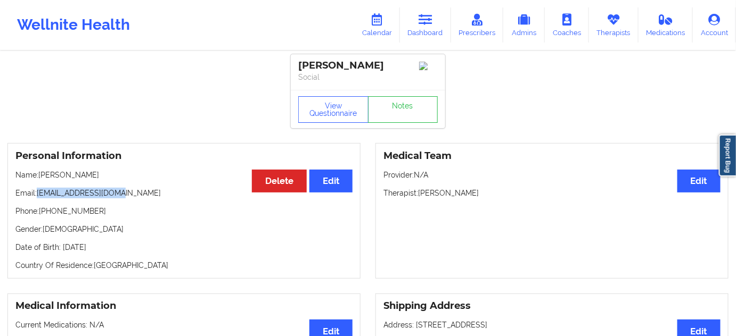
click at [160, 199] on p "Email: [EMAIL_ADDRESS][DOMAIN_NAME]" at bounding box center [183, 193] width 337 height 11
drag, startPoint x: 418, startPoint y: 196, endPoint x: 485, endPoint y: 192, distance: 67.2
click at [485, 192] on p "Therapist: [PERSON_NAME]" at bounding box center [551, 193] width 337 height 11
click at [432, 27] on link "Dashboard" at bounding box center [425, 24] width 51 height 35
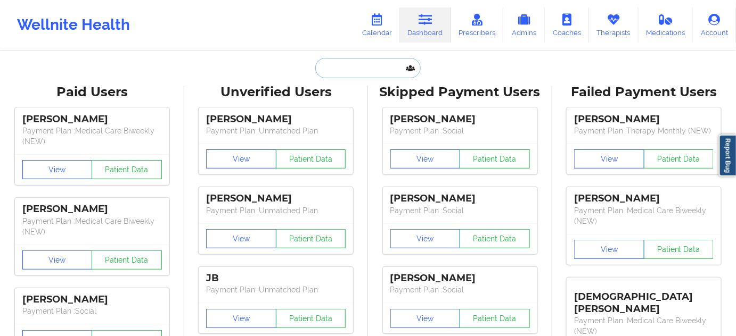
click at [365, 69] on input "text" at bounding box center [367, 68] width 105 height 20
paste input "[EMAIL_ADDRESS][DOMAIN_NAME]"
type input "[EMAIL_ADDRESS][DOMAIN_NAME]"
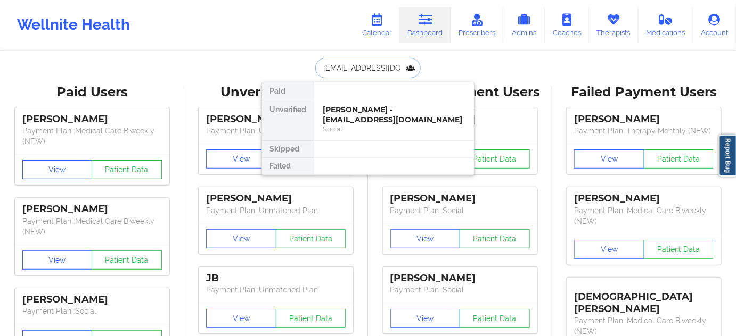
click at [350, 111] on div "[PERSON_NAME] - [EMAIL_ADDRESS][DOMAIN_NAME]" at bounding box center [394, 115] width 143 height 20
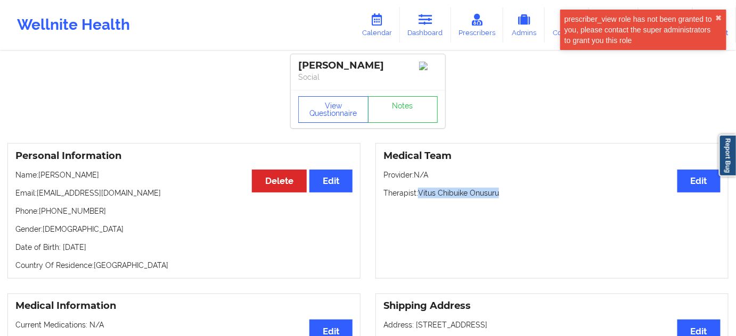
drag, startPoint x: 420, startPoint y: 195, endPoint x: 513, endPoint y: 189, distance: 92.8
click at [513, 189] on div "Medical Team Edit Provider: N/A Therapist: [PERSON_NAME] Onusuru" at bounding box center [551, 211] width 353 height 136
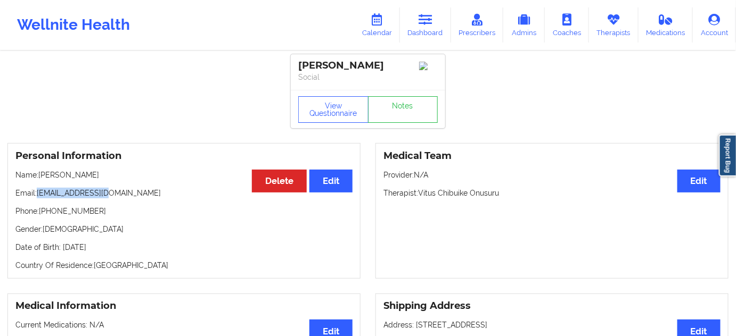
drag, startPoint x: 37, startPoint y: 197, endPoint x: 114, endPoint y: 197, distance: 76.6
click at [114, 197] on p "Email: [EMAIL_ADDRESS][DOMAIN_NAME]" at bounding box center [183, 193] width 337 height 11
click at [311, 68] on div "[PERSON_NAME]" at bounding box center [367, 66] width 139 height 12
click at [337, 64] on div "[PERSON_NAME]" at bounding box center [367, 66] width 139 height 12
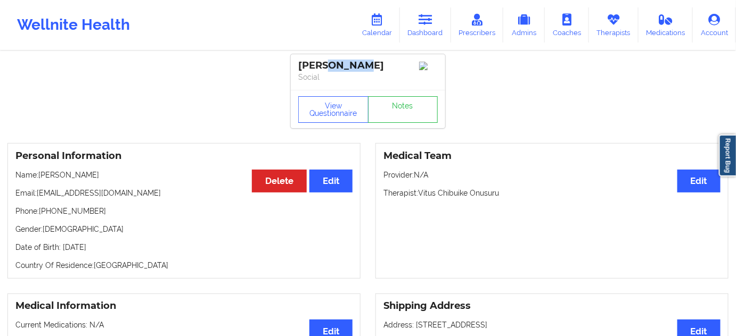
click at [337, 64] on div "[PERSON_NAME]" at bounding box center [367, 66] width 139 height 12
drag, startPoint x: 39, startPoint y: 197, endPoint x: 261, endPoint y: 158, distance: 225.8
click at [124, 195] on p "Email: [EMAIL_ADDRESS][DOMAIN_NAME]" at bounding box center [183, 193] width 337 height 11
drag, startPoint x: 44, startPoint y: 214, endPoint x: 122, endPoint y: 211, distance: 78.8
click at [122, 210] on p "Phone: [PHONE_NUMBER]" at bounding box center [183, 211] width 337 height 11
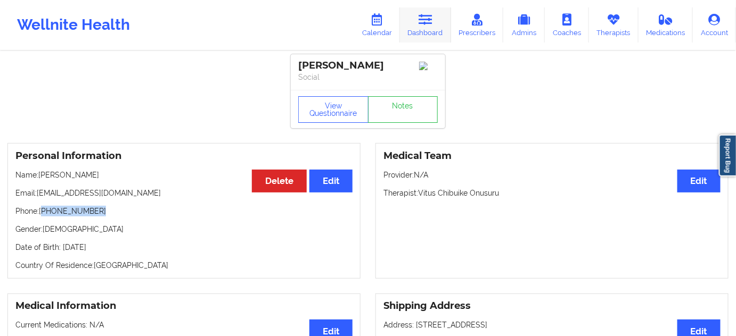
click at [427, 29] on link "Dashboard" at bounding box center [425, 24] width 51 height 35
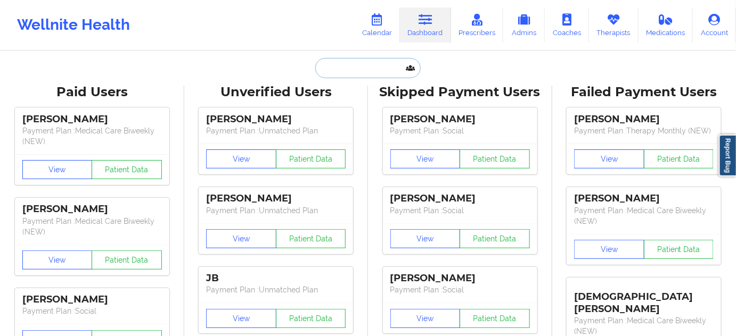
click at [366, 72] on input "text" at bounding box center [367, 68] width 105 height 20
paste input "Obligado"
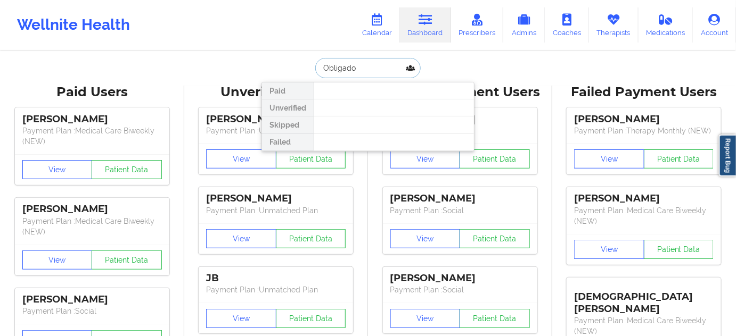
type input "Obligado"
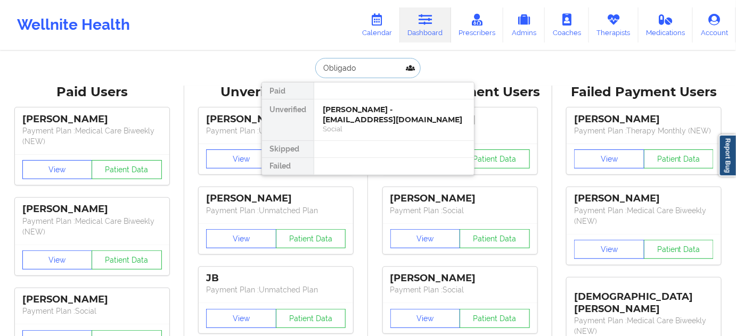
click at [354, 108] on div "[PERSON_NAME] - [EMAIL_ADDRESS][DOMAIN_NAME]" at bounding box center [394, 115] width 143 height 20
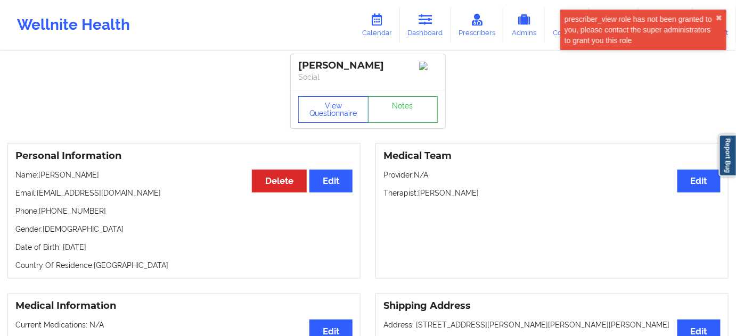
click at [316, 64] on div "[PERSON_NAME]" at bounding box center [367, 66] width 139 height 12
click at [362, 63] on div "[PERSON_NAME]" at bounding box center [367, 66] width 139 height 12
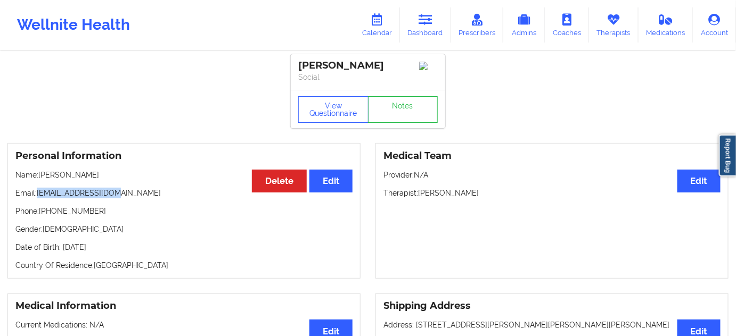
drag, startPoint x: 38, startPoint y: 195, endPoint x: 122, endPoint y: 197, distance: 84.1
click at [122, 197] on p "Email: [EMAIL_ADDRESS][DOMAIN_NAME]" at bounding box center [183, 193] width 337 height 11
click at [43, 217] on p "Phone: [PHONE_NUMBER]" at bounding box center [183, 211] width 337 height 11
click at [45, 213] on p "Phone: [PHONE_NUMBER]" at bounding box center [183, 211] width 337 height 11
drag, startPoint x: 43, startPoint y: 214, endPoint x: 112, endPoint y: 219, distance: 69.3
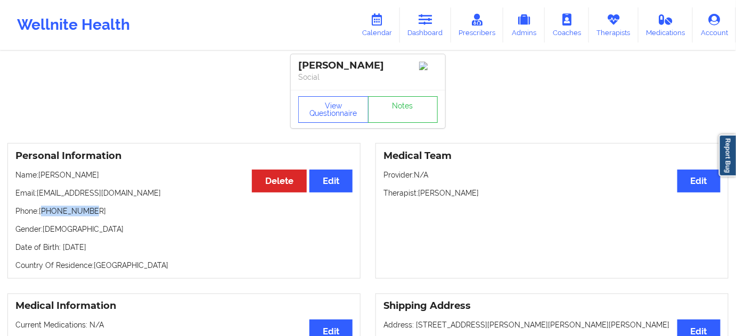
click at [112, 217] on p "Phone: [PHONE_NUMBER]" at bounding box center [183, 211] width 337 height 11
drag, startPoint x: 373, startPoint y: 65, endPoint x: 297, endPoint y: 60, distance: 76.3
click at [297, 60] on div "[PERSON_NAME] Social" at bounding box center [368, 72] width 154 height 36
drag, startPoint x: 38, startPoint y: 198, endPoint x: 122, endPoint y: 201, distance: 84.7
click at [122, 199] on p "Email: [EMAIL_ADDRESS][DOMAIN_NAME]" at bounding box center [183, 193] width 337 height 11
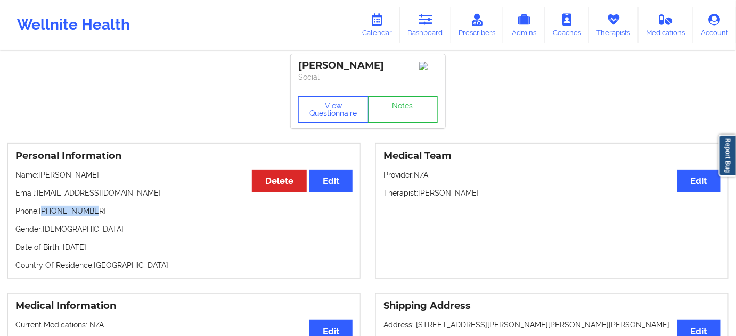
drag, startPoint x: 45, startPoint y: 215, endPoint x: 108, endPoint y: 216, distance: 62.3
click at [108, 216] on p "Phone: [PHONE_NUMBER]" at bounding box center [183, 211] width 337 height 11
drag, startPoint x: 421, startPoint y: 197, endPoint x: 530, endPoint y: 127, distance: 129.0
click at [499, 197] on p "Therapist: [PERSON_NAME]" at bounding box center [551, 193] width 337 height 11
click at [422, 26] on link "Dashboard" at bounding box center [425, 24] width 51 height 35
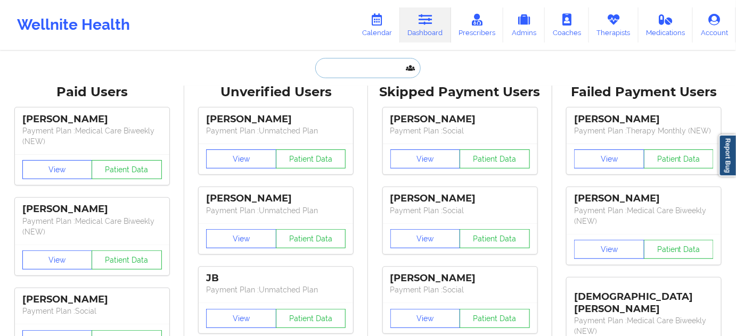
click at [380, 70] on input "text" at bounding box center [367, 68] width 105 height 20
paste input "[PERSON_NAME]"
type input "[PERSON_NAME]"
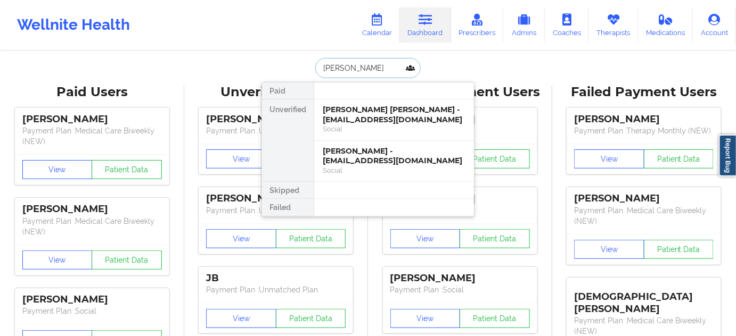
click at [370, 117] on div "[PERSON_NAME] [PERSON_NAME] - [EMAIL_ADDRESS][DOMAIN_NAME]" at bounding box center [394, 115] width 143 height 20
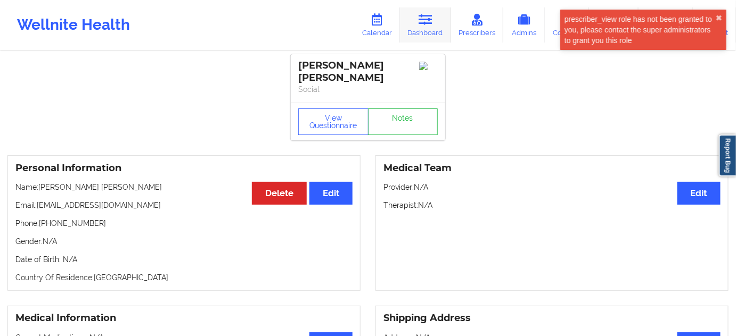
click at [426, 19] on icon at bounding box center [425, 20] width 14 height 12
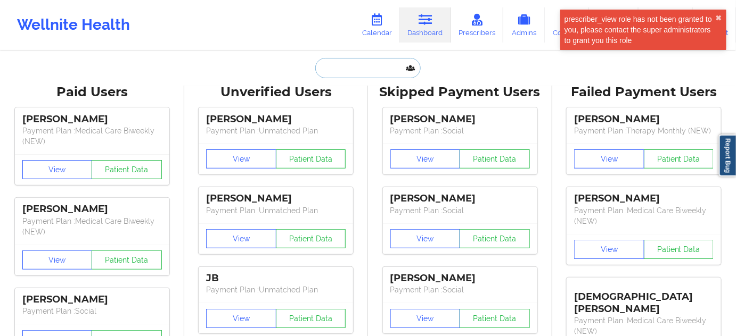
click at [390, 74] on input "text" at bounding box center [367, 68] width 105 height 20
paste input "[PERSON_NAME]"
type input "[PERSON_NAME]"
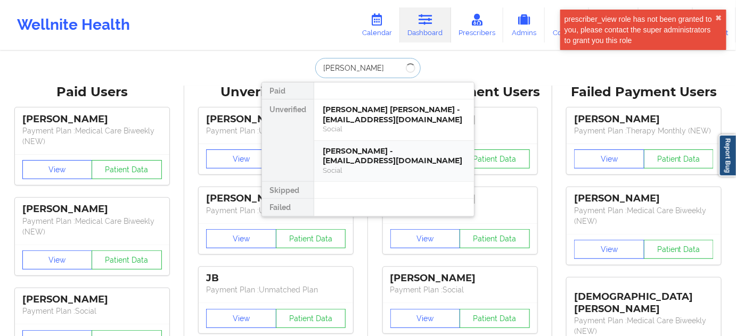
click at [375, 144] on div "[PERSON_NAME] - [EMAIL_ADDRESS][DOMAIN_NAME] Social" at bounding box center [394, 161] width 160 height 41
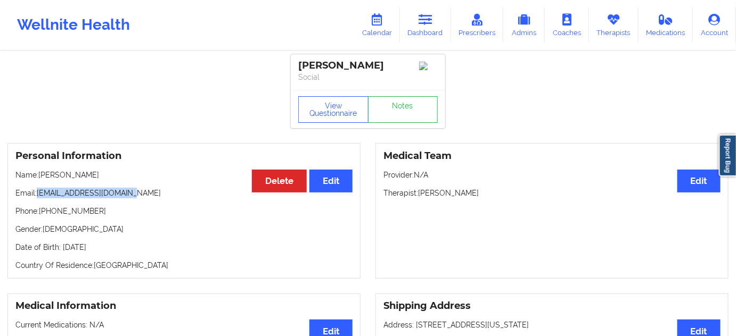
drag, startPoint x: 39, startPoint y: 194, endPoint x: 166, endPoint y: 191, distance: 126.2
click at [163, 191] on p "Email: [EMAIL_ADDRESS][DOMAIN_NAME]" at bounding box center [183, 193] width 337 height 11
drag, startPoint x: 425, startPoint y: 15, endPoint x: 399, endPoint y: 36, distance: 33.3
click at [425, 15] on icon at bounding box center [425, 20] width 14 height 12
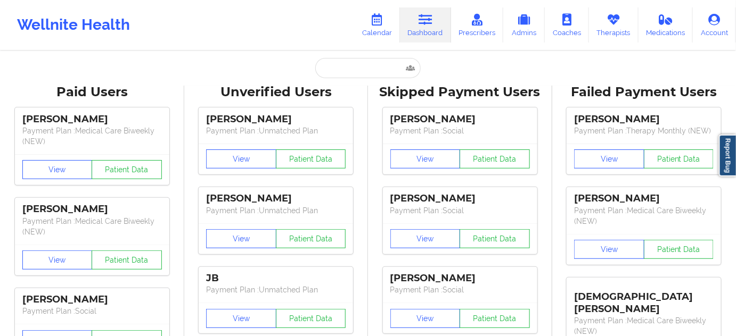
click at [371, 68] on input "text" at bounding box center [367, 68] width 105 height 20
paste input "PRAPAKARN [PERSON_NAME] (OP Portal)"
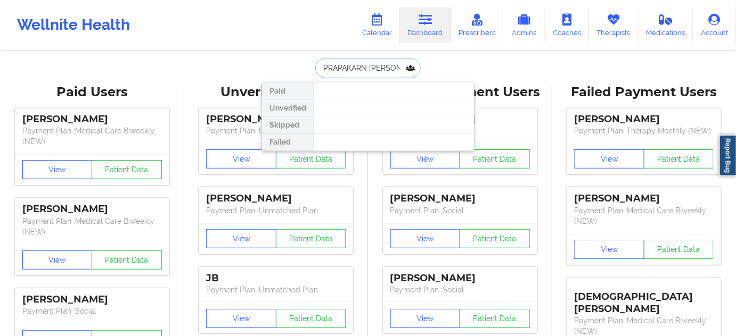
click at [393, 67] on input "PRAPAKARN [PERSON_NAME] (OP Portal)" at bounding box center [367, 68] width 105 height 20
type input "PRAPAKARN [PERSON_NAME]"
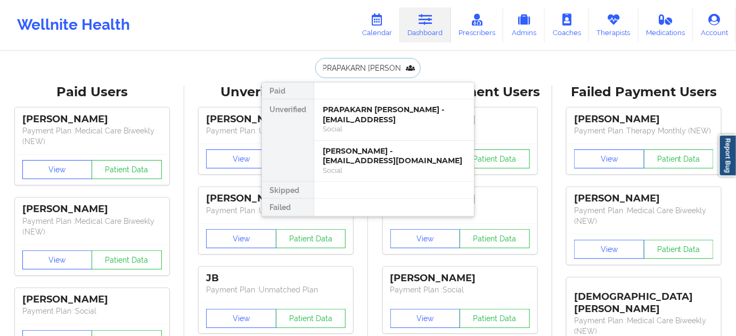
click at [374, 114] on div "PRAPAKARN [PERSON_NAME] - [EMAIL_ADDRESS]" at bounding box center [394, 115] width 143 height 20
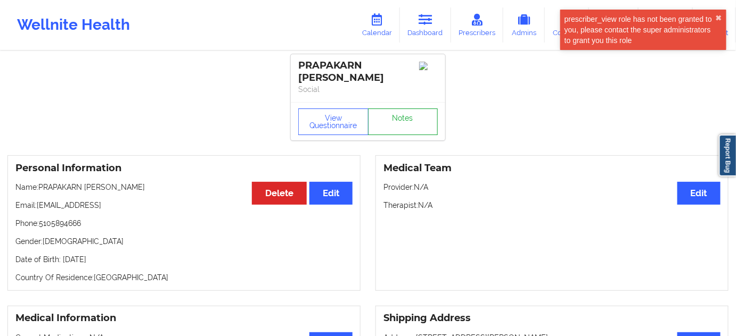
click at [405, 133] on link "Notes" at bounding box center [403, 122] width 70 height 27
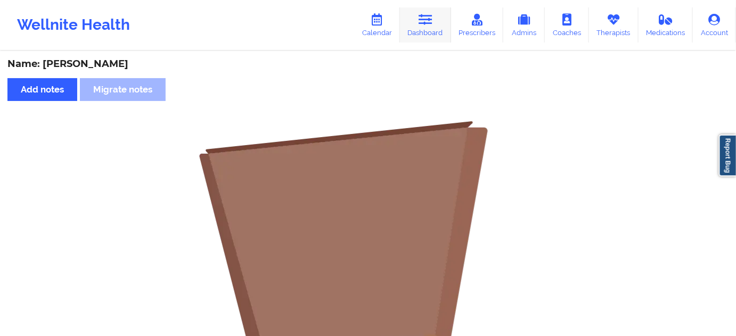
click at [432, 26] on link "Dashboard" at bounding box center [425, 24] width 51 height 35
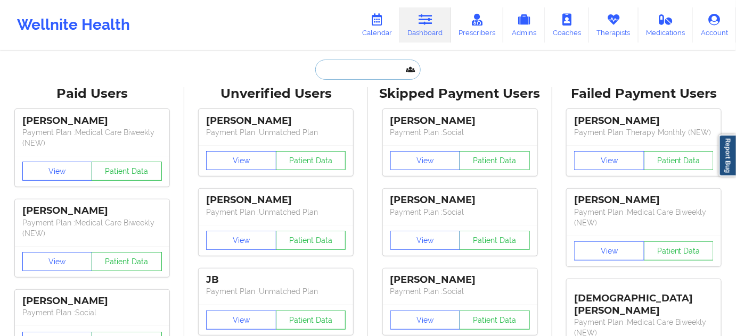
click at [367, 69] on input "text" at bounding box center [367, 70] width 105 height 20
type input "d"
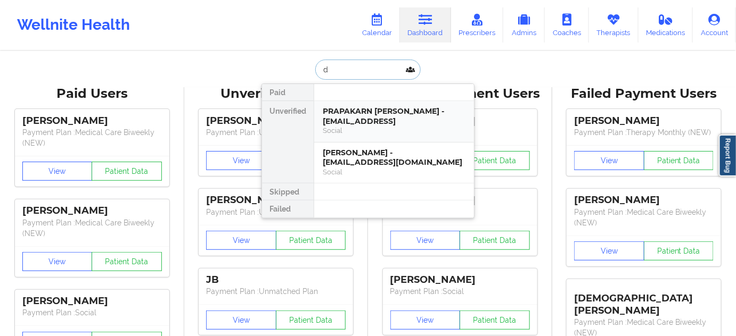
click at [365, 111] on div "PRAPAKARN [PERSON_NAME] - [EMAIL_ADDRESS]" at bounding box center [394, 116] width 143 height 20
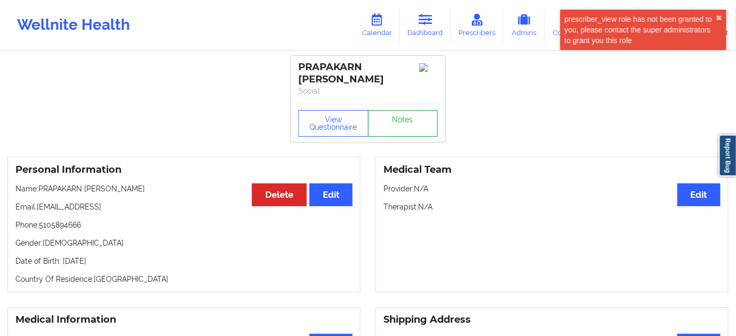
click at [389, 117] on link "Notes" at bounding box center [403, 123] width 70 height 27
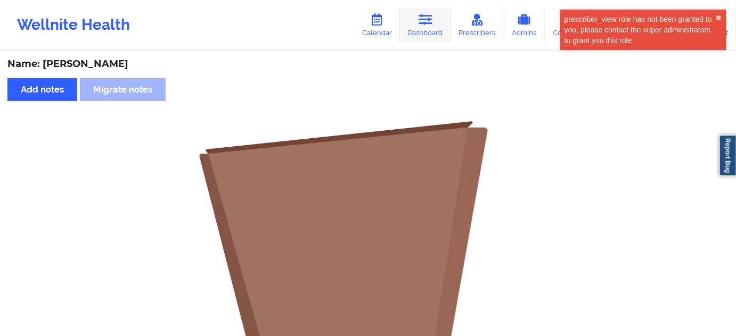
click at [435, 13] on link "Dashboard" at bounding box center [425, 24] width 51 height 35
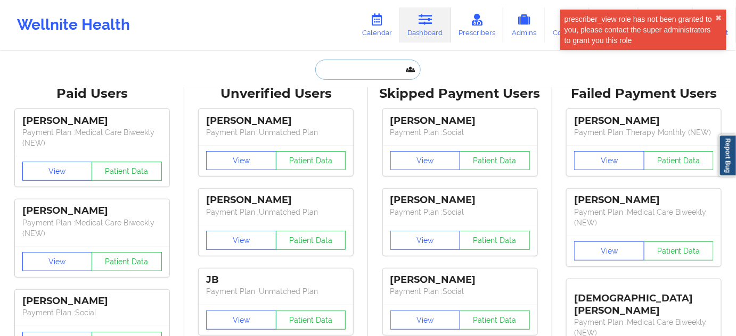
click at [378, 65] on input "text" at bounding box center [367, 70] width 105 height 20
type input "s"
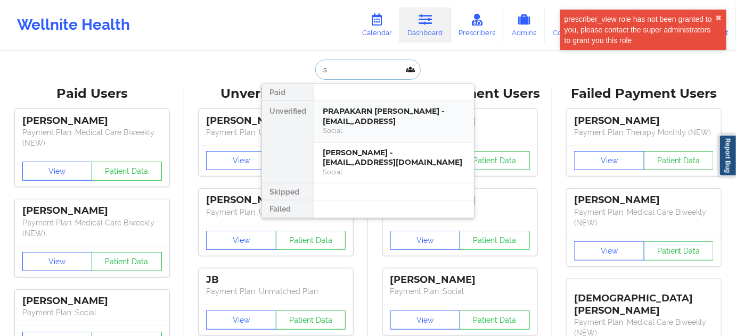
click at [366, 113] on div "PRAPAKARN [PERSON_NAME] - [EMAIL_ADDRESS]" at bounding box center [394, 116] width 143 height 20
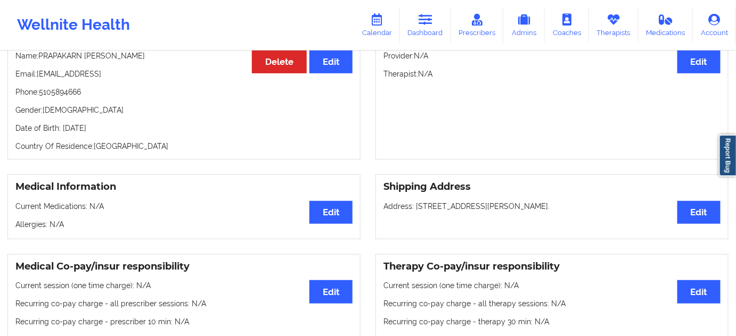
scroll to position [129, 0]
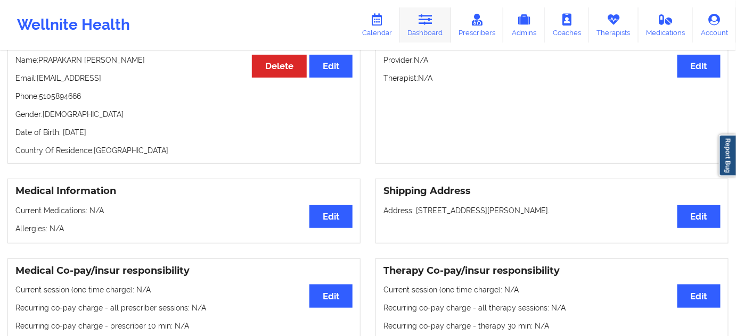
click at [426, 34] on link "Dashboard" at bounding box center [425, 24] width 51 height 35
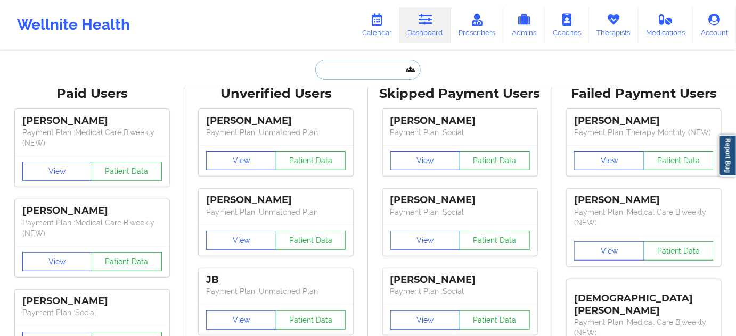
click at [375, 65] on input "text" at bounding box center [367, 70] width 105 height 20
type input "s"
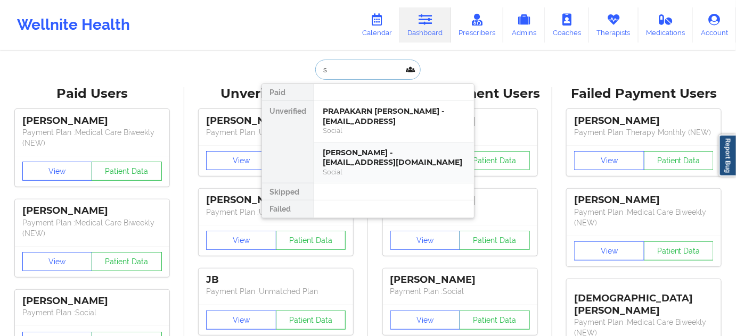
click at [364, 156] on div "[PERSON_NAME] - [EMAIL_ADDRESS][DOMAIN_NAME]" at bounding box center [394, 158] width 143 height 20
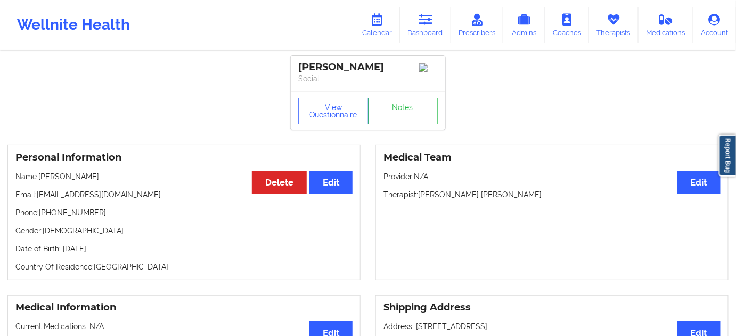
click at [315, 65] on div "[PERSON_NAME]" at bounding box center [367, 67] width 139 height 12
click at [372, 69] on div "[PERSON_NAME]" at bounding box center [367, 67] width 139 height 12
drag, startPoint x: 38, startPoint y: 198, endPoint x: 161, endPoint y: 196, distance: 123.0
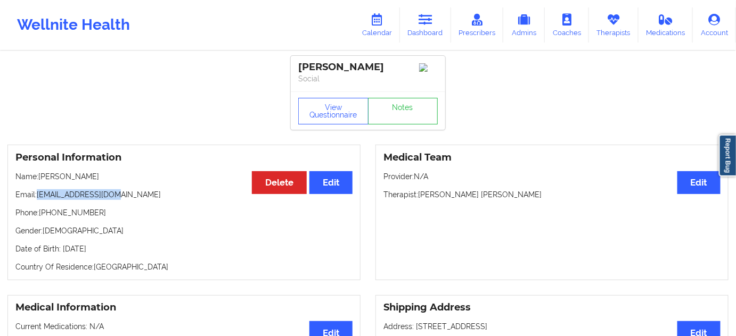
click at [133, 197] on p "Email: [EMAIL_ADDRESS][DOMAIN_NAME]" at bounding box center [183, 194] width 337 height 11
click at [434, 28] on link "Dashboard" at bounding box center [425, 24] width 51 height 35
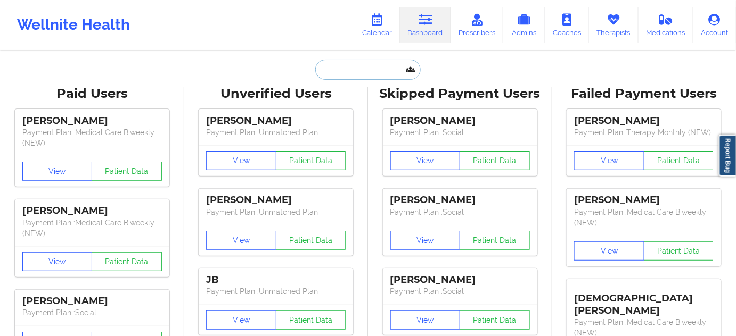
click at [376, 72] on input "text" at bounding box center [367, 70] width 105 height 20
paste input "[PERSON_NAME]"
type input "[PERSON_NAME]"
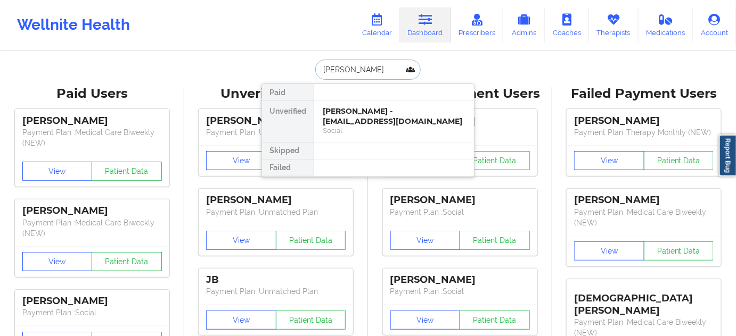
click at [350, 113] on div "[PERSON_NAME] - [EMAIL_ADDRESS][DOMAIN_NAME]" at bounding box center [394, 116] width 143 height 20
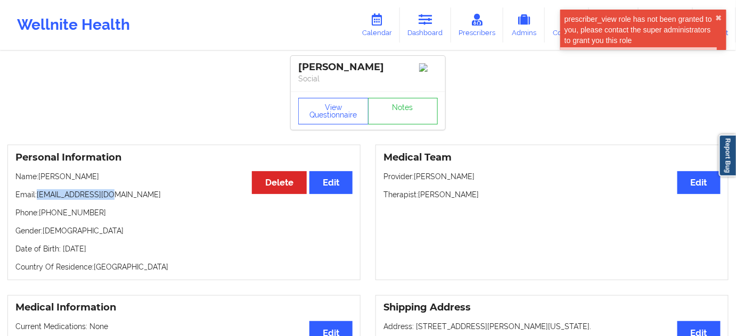
drag, startPoint x: 37, startPoint y: 199, endPoint x: 140, endPoint y: 200, distance: 102.7
click at [137, 200] on p "Email: [EMAIL_ADDRESS][DOMAIN_NAME]" at bounding box center [183, 194] width 337 height 11
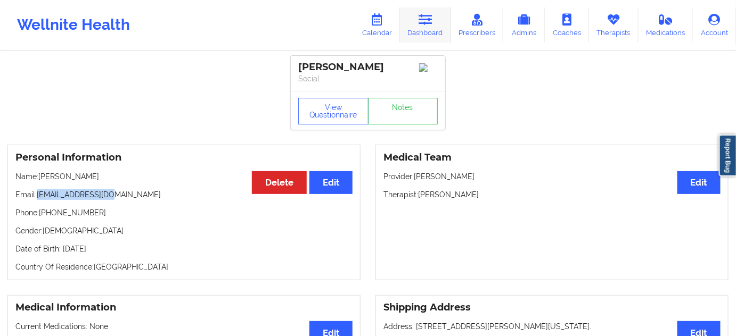
click at [424, 29] on link "Dashboard" at bounding box center [425, 24] width 51 height 35
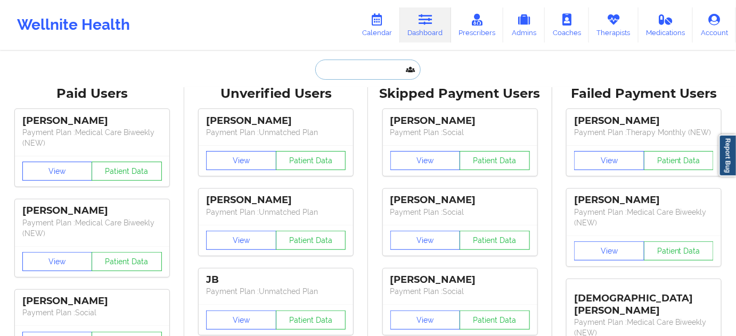
click at [376, 65] on input "text" at bounding box center [367, 70] width 105 height 20
paste input "[PERSON_NAME]"
type input "[PERSON_NAME]"
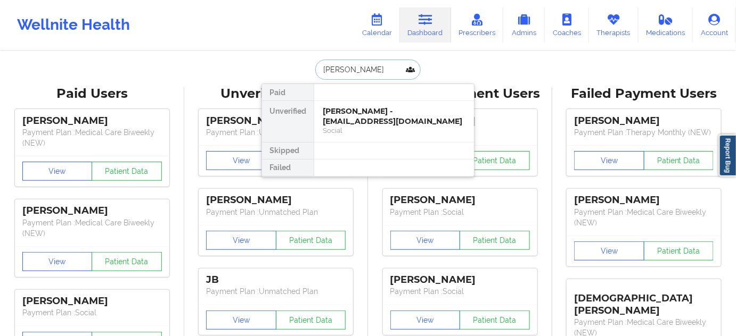
click at [362, 114] on div "[PERSON_NAME] - [EMAIL_ADDRESS][DOMAIN_NAME]" at bounding box center [394, 116] width 143 height 20
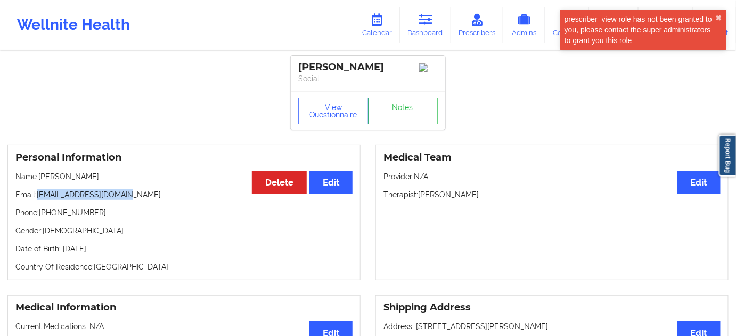
drag, startPoint x: 39, startPoint y: 197, endPoint x: 139, endPoint y: 187, distance: 101.1
click at [139, 187] on div "Personal Information Edit Delete Name: [PERSON_NAME] Email: [EMAIL_ADDRESS][DOM…" at bounding box center [183, 213] width 353 height 136
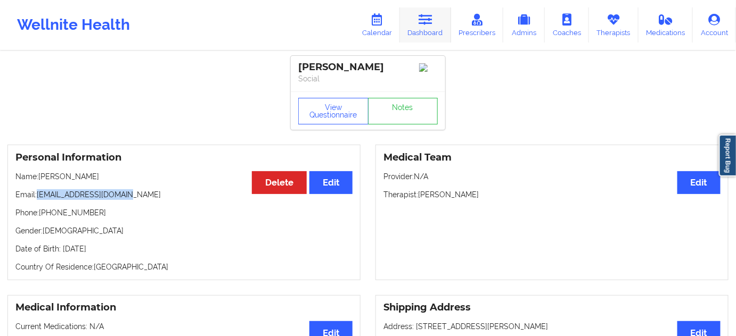
click at [434, 39] on link "Dashboard" at bounding box center [425, 24] width 51 height 35
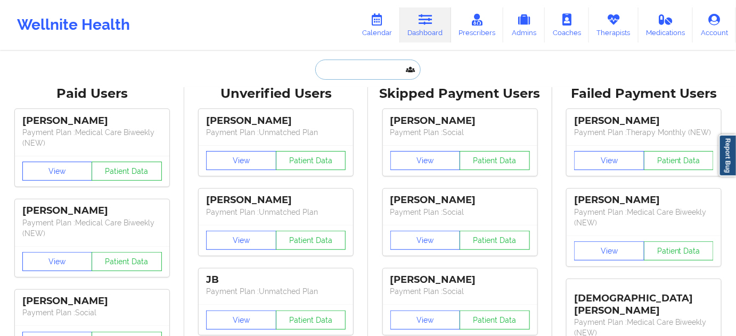
click at [376, 76] on input "text" at bounding box center [367, 70] width 105 height 20
paste input "[PERSON_NAME]"
type input "[PERSON_NAME]"
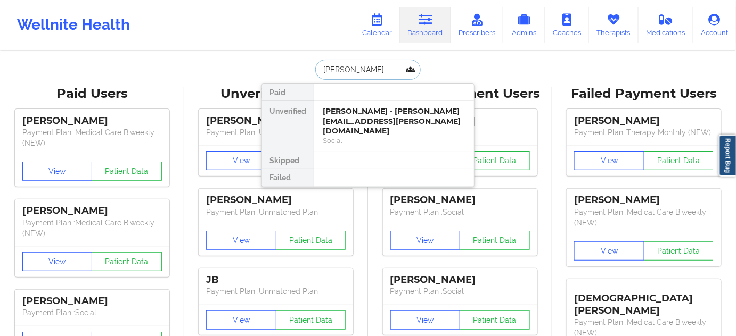
click at [366, 123] on div "[PERSON_NAME] - [PERSON_NAME][EMAIL_ADDRESS][PERSON_NAME][DOMAIN_NAME]" at bounding box center [394, 121] width 143 height 30
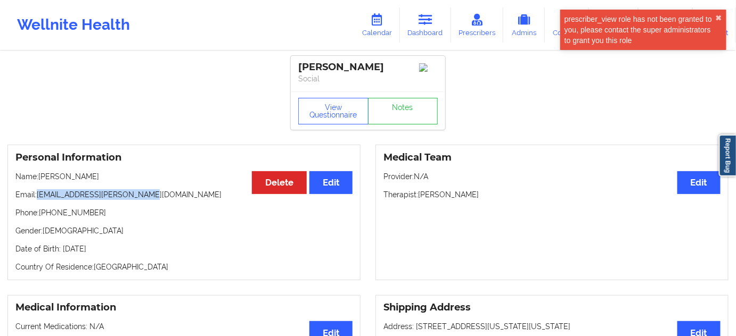
drag, startPoint x: 39, startPoint y: 198, endPoint x: 159, endPoint y: 187, distance: 120.3
click at [159, 187] on div "Personal Information Edit Delete Name: [PERSON_NAME] Email: [EMAIL_ADDRESS][PER…" at bounding box center [183, 213] width 353 height 136
click at [432, 20] on icon at bounding box center [425, 20] width 14 height 12
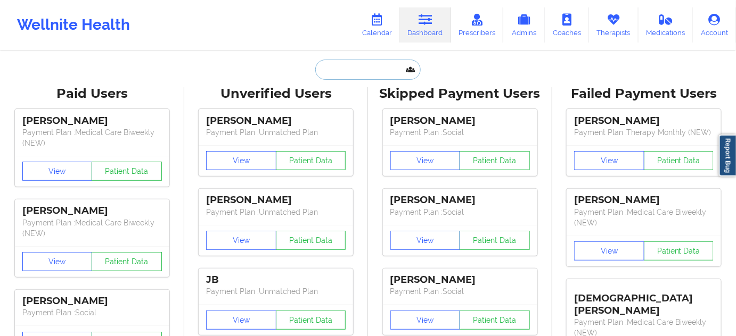
click at [365, 65] on input "text" at bounding box center [367, 70] width 105 height 20
paste input "[PERSON_NAME]"
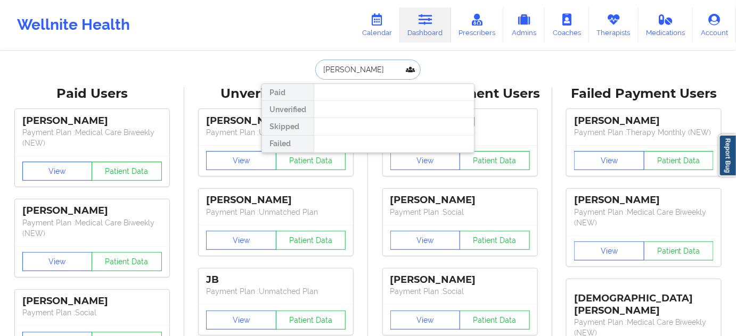
click at [363, 69] on input "[PERSON_NAME]" at bounding box center [367, 70] width 105 height 20
type input "[PERSON_NAME]"
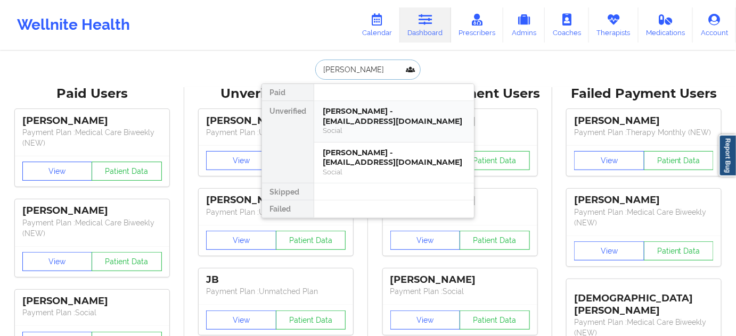
click at [375, 110] on div "[PERSON_NAME] - [EMAIL_ADDRESS][DOMAIN_NAME]" at bounding box center [394, 116] width 143 height 20
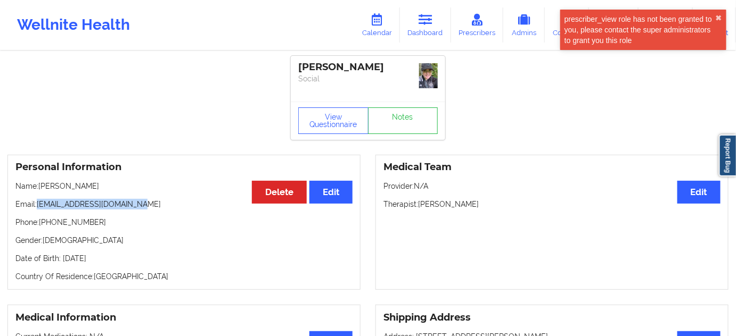
drag, startPoint x: 38, startPoint y: 205, endPoint x: 176, endPoint y: 197, distance: 138.1
click at [176, 197] on div "Personal Information Edit Delete Name: [PERSON_NAME] Email: [EMAIL_ADDRESS][DOM…" at bounding box center [183, 223] width 353 height 136
